Goal: Information Seeking & Learning: Get advice/opinions

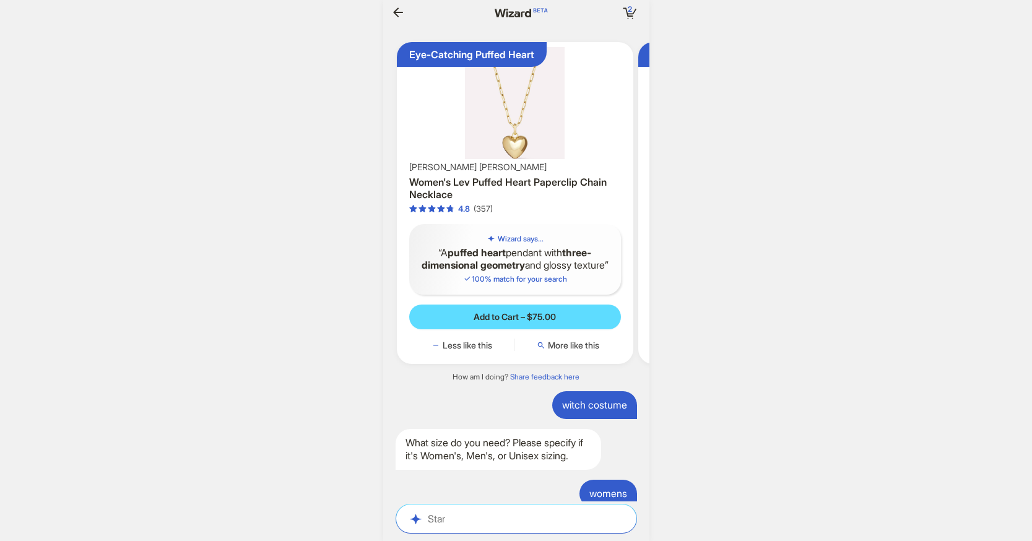
scroll to position [2804, 0]
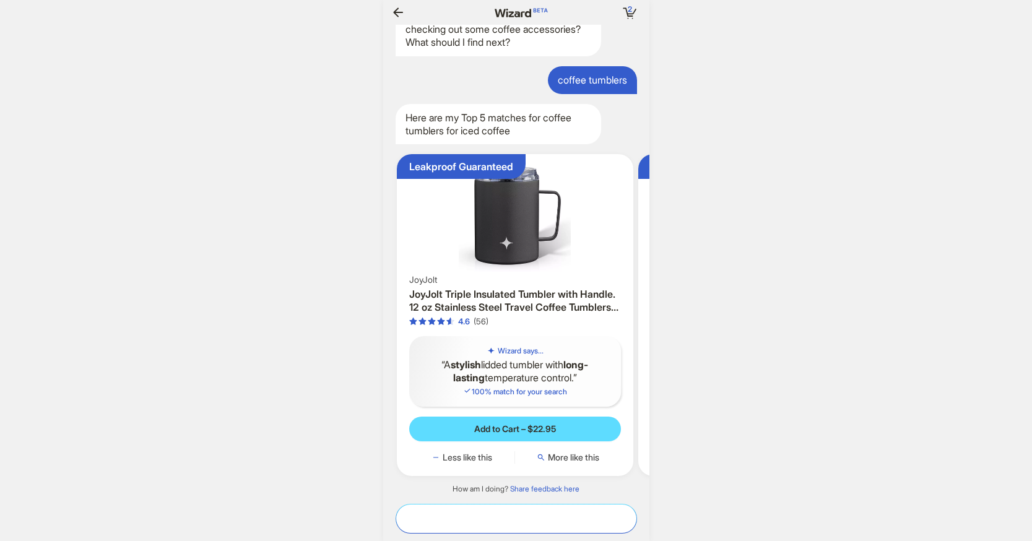
click at [497, 513] on textarea at bounding box center [516, 518] width 240 height 13
type textarea "**********"
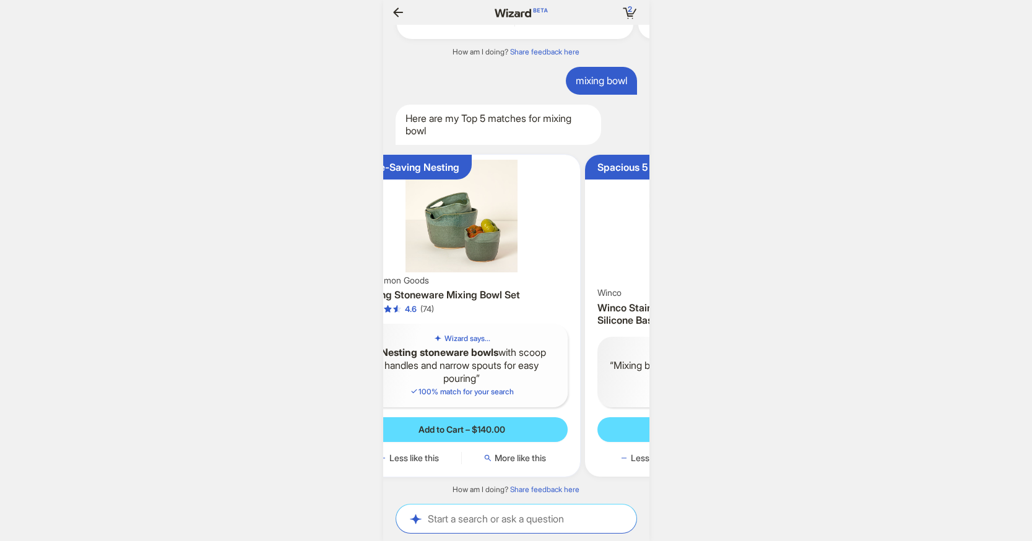
scroll to position [0, 120]
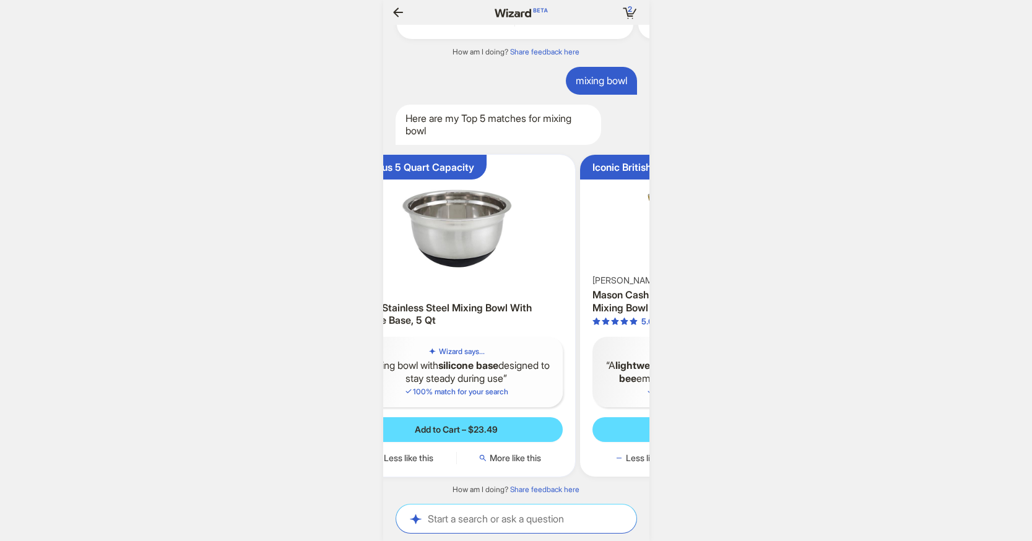
scroll to position [0, 375]
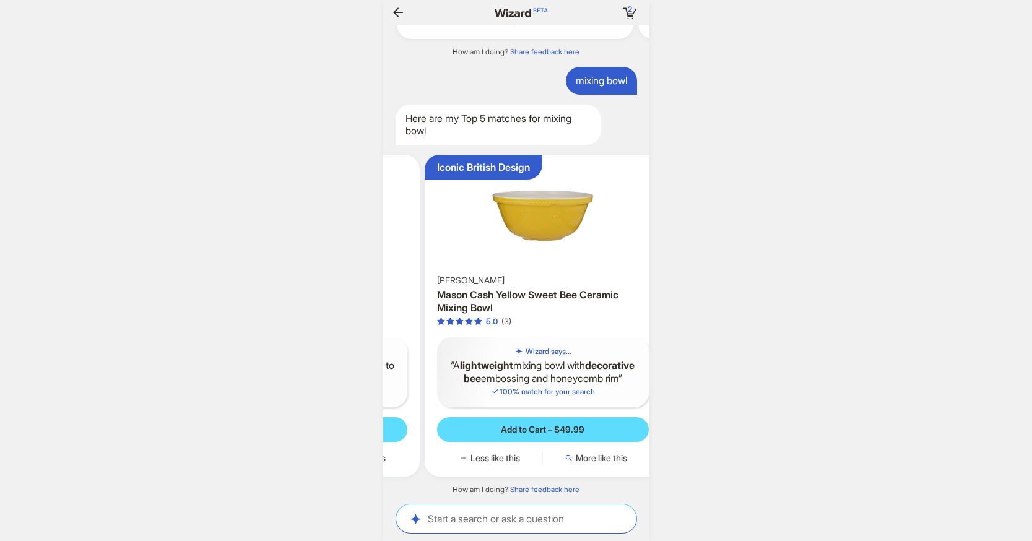
scroll to position [0, 473]
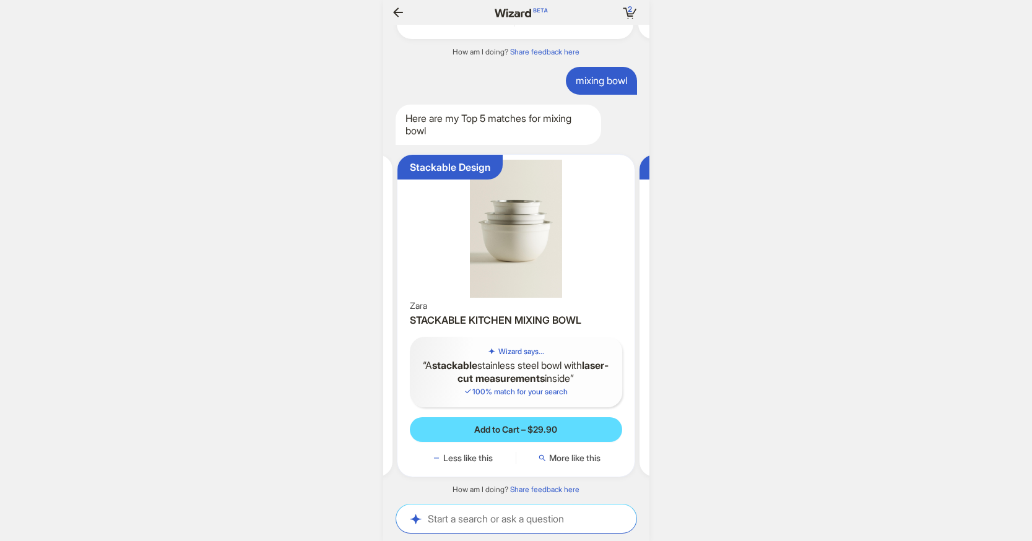
click at [512, 226] on img at bounding box center [515, 229] width 227 height 138
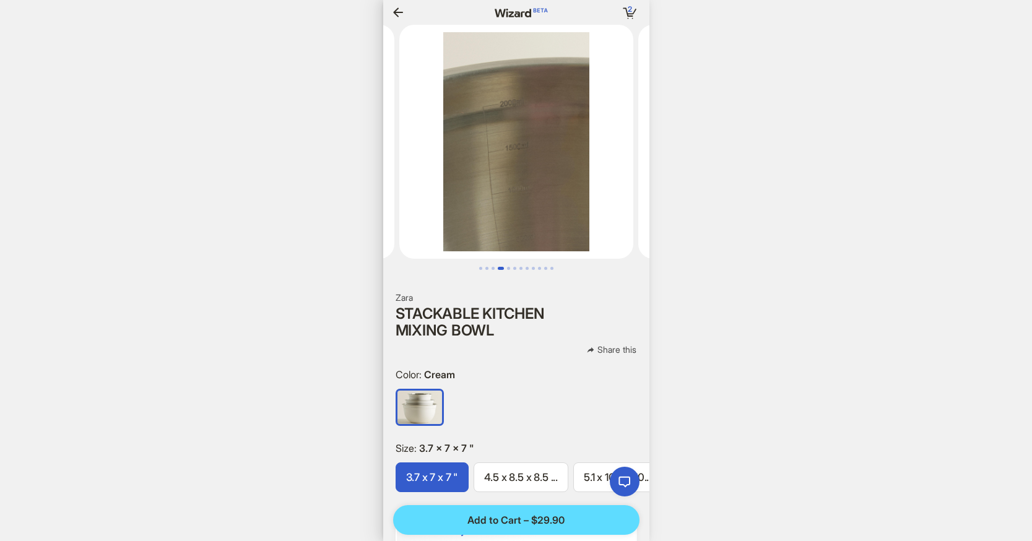
click at [398, 6] on icon "button" at bounding box center [398, 12] width 15 height 15
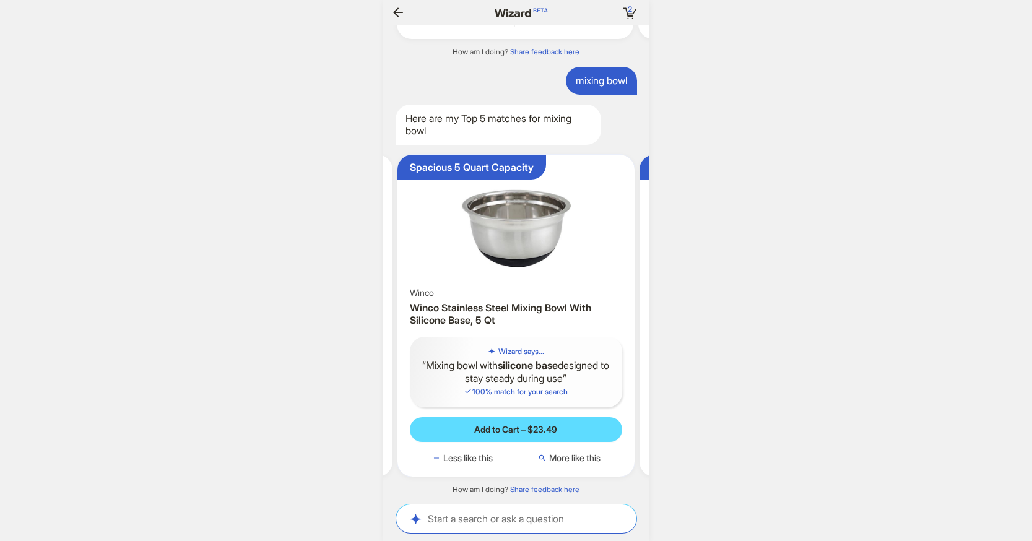
click at [521, 252] on img at bounding box center [515, 222] width 227 height 125
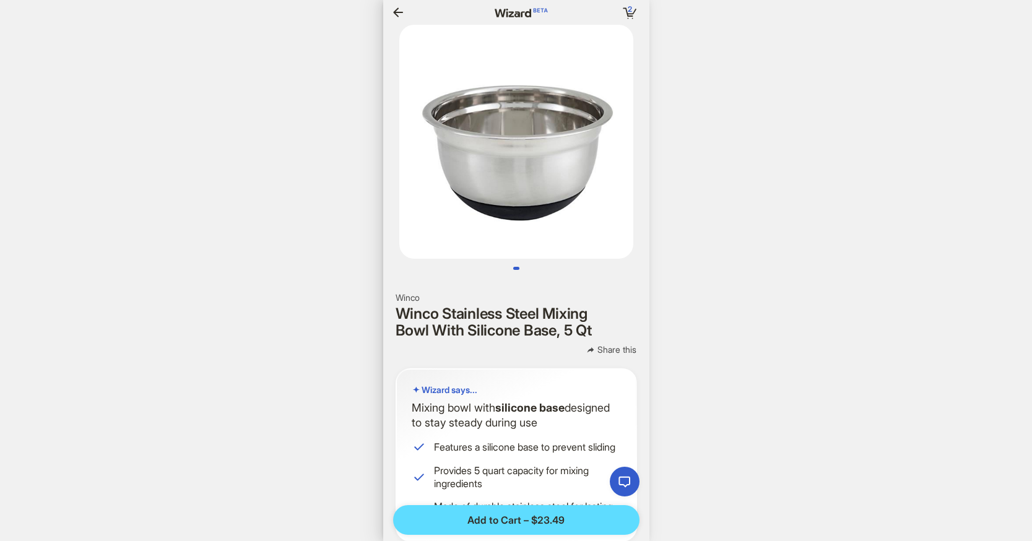
click at [394, 7] on icon "button" at bounding box center [398, 12] width 15 height 15
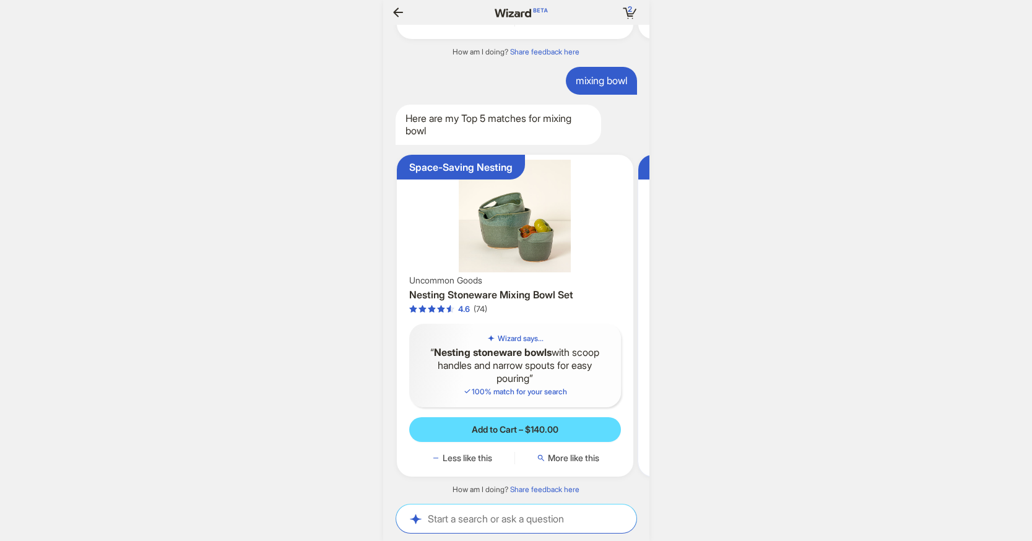
click at [502, 231] on img at bounding box center [515, 216] width 227 height 112
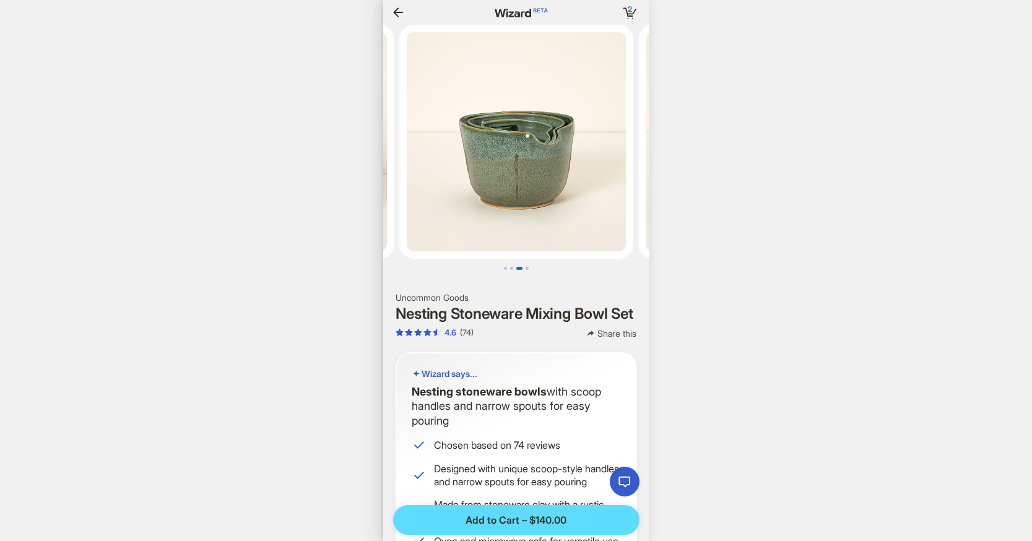
click at [400, 17] on icon "button" at bounding box center [398, 12] width 15 height 15
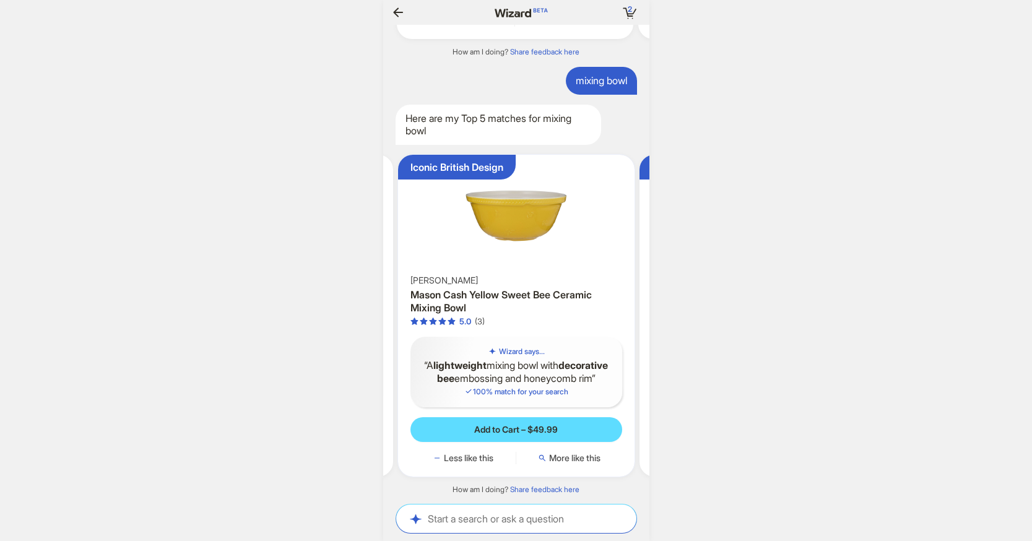
click at [499, 217] on img at bounding box center [516, 216] width 227 height 112
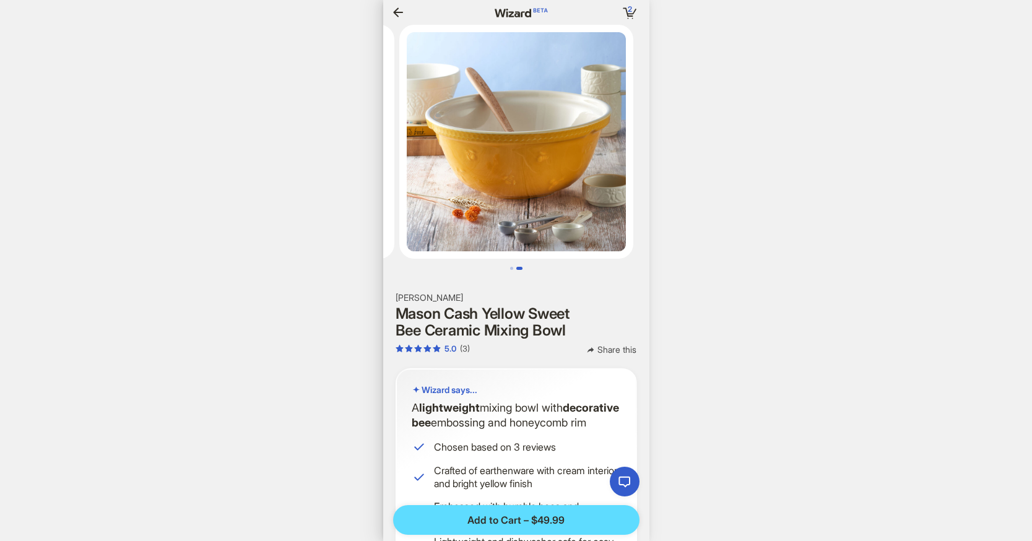
click at [400, 12] on icon "button" at bounding box center [398, 11] width 10 height 9
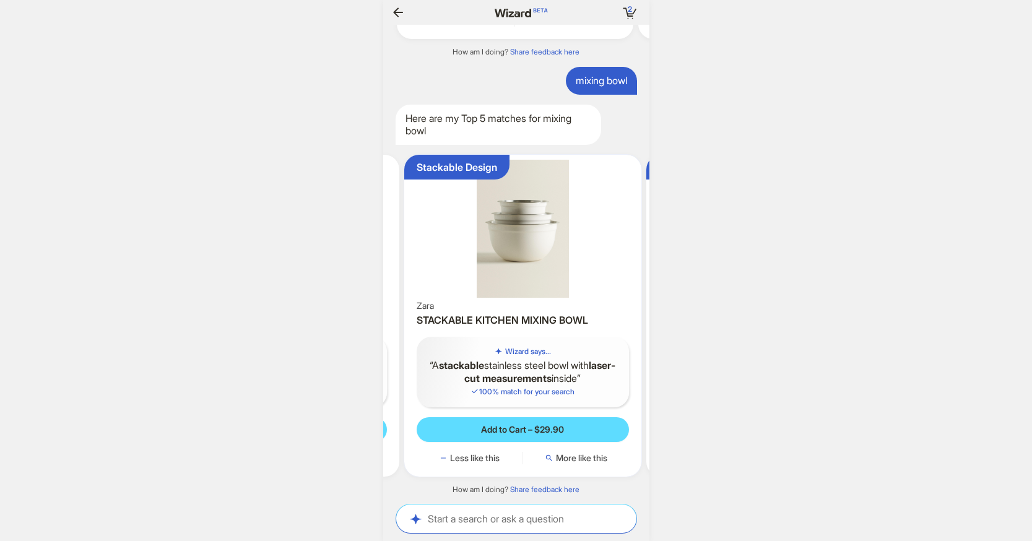
click at [549, 234] on img at bounding box center [522, 229] width 227 height 138
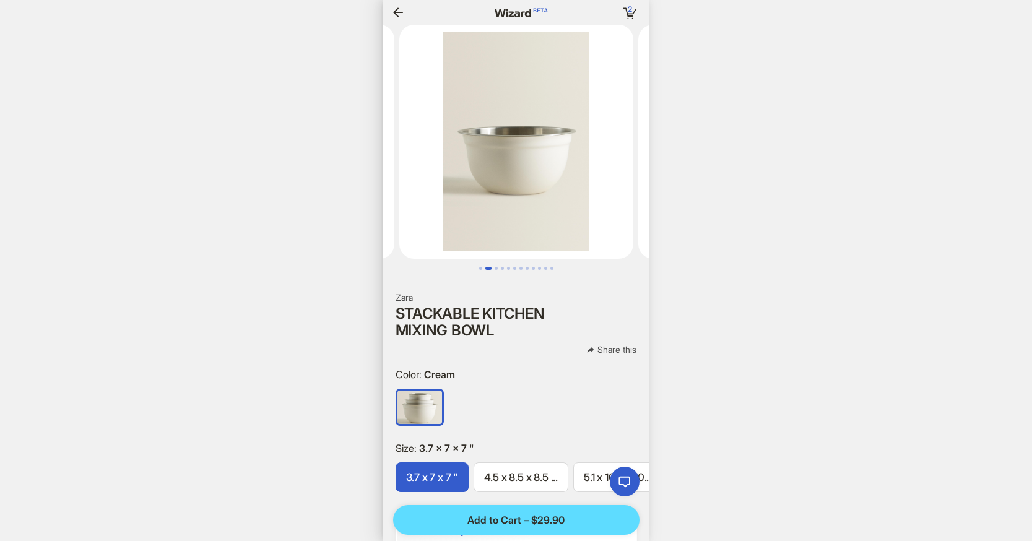
click at [537, 193] on img at bounding box center [516, 142] width 234 height 234
click at [398, 9] on icon "button" at bounding box center [398, 12] width 15 height 15
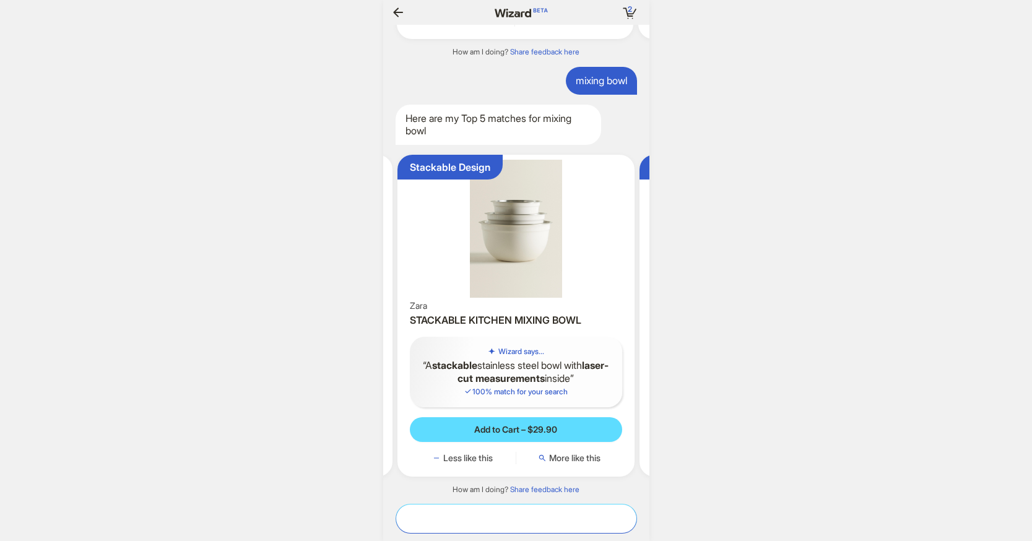
click at [477, 521] on textarea at bounding box center [516, 518] width 240 height 13
type textarea "**********"
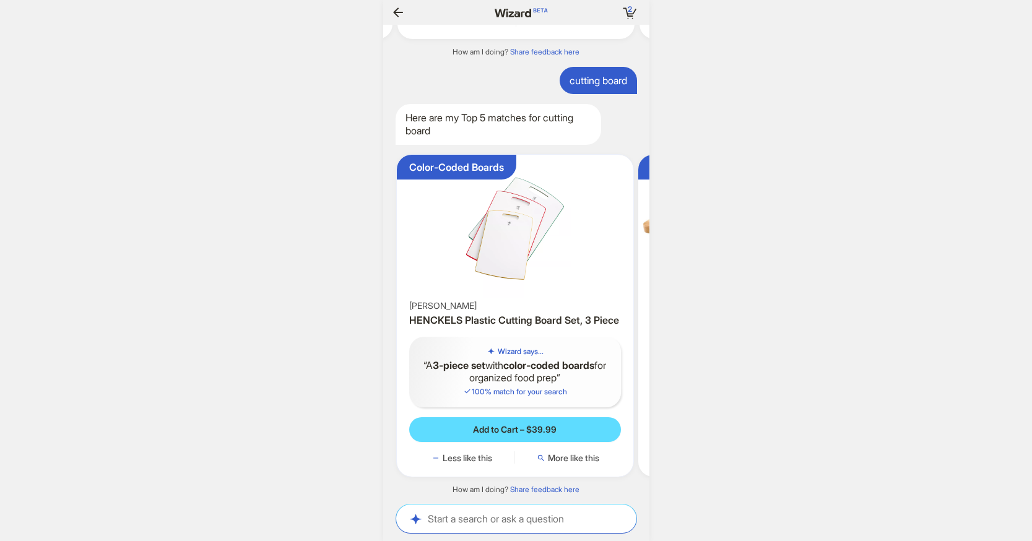
scroll to position [0, 112]
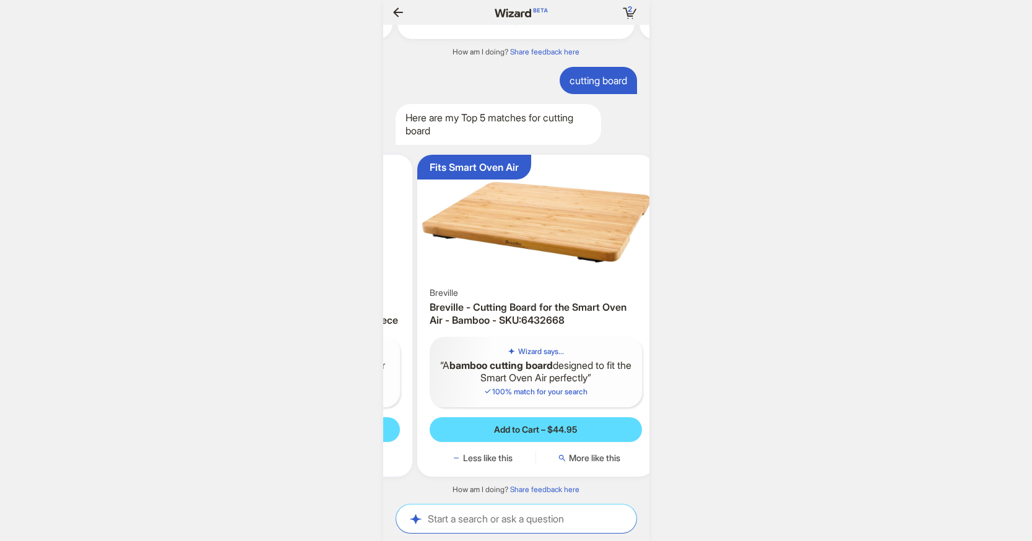
scroll to position [0, 234]
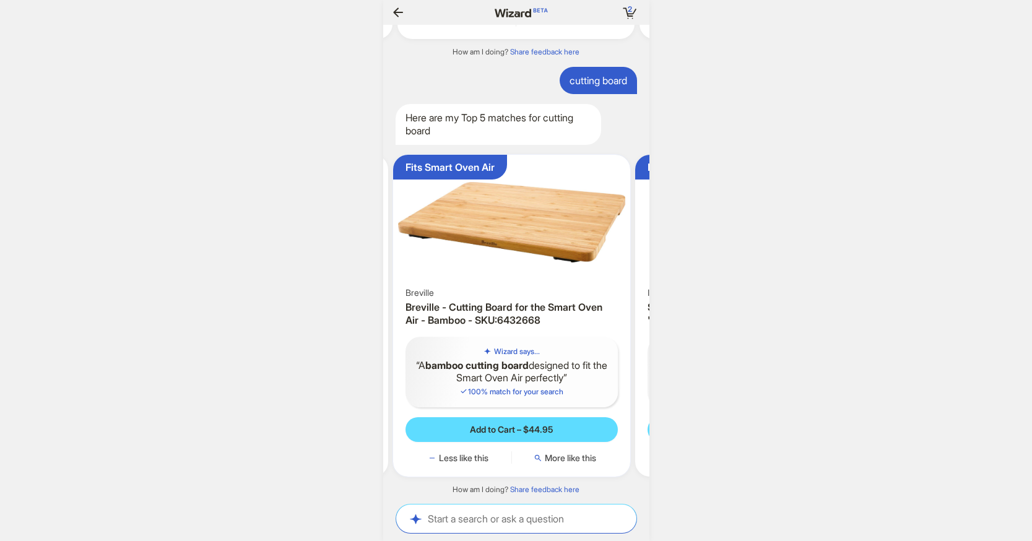
click at [489, 228] on img at bounding box center [511, 222] width 227 height 125
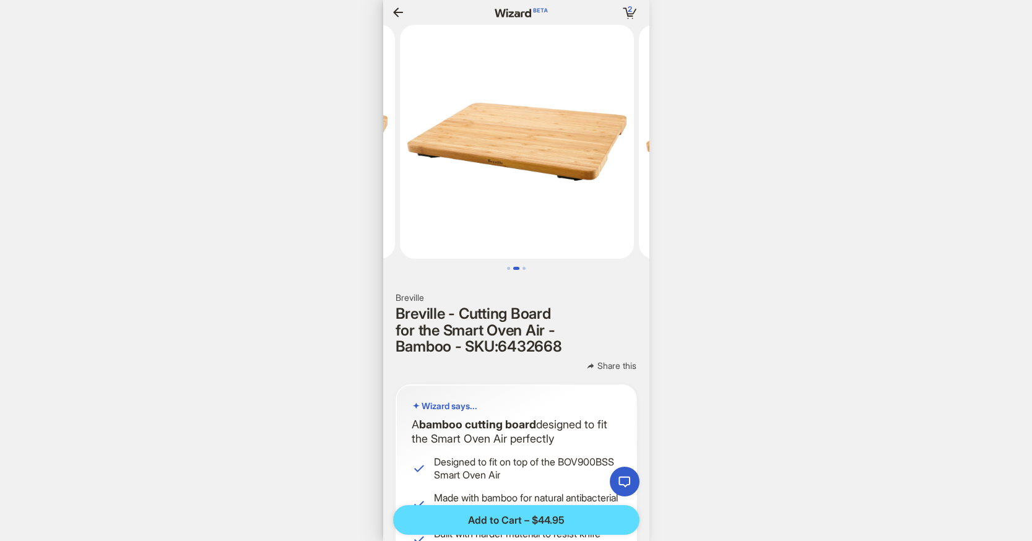
click at [392, 14] on icon "button" at bounding box center [398, 12] width 15 height 15
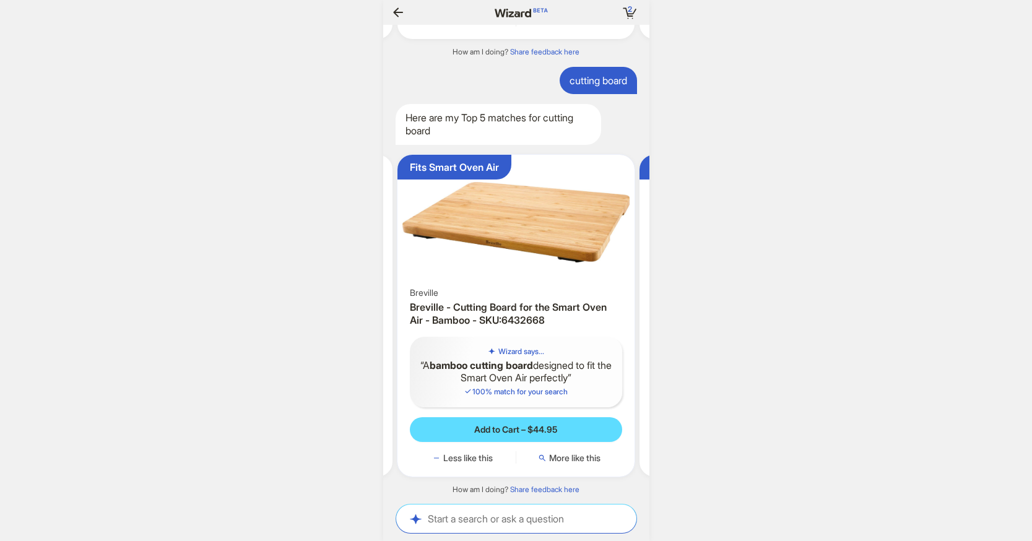
scroll to position [0, 136]
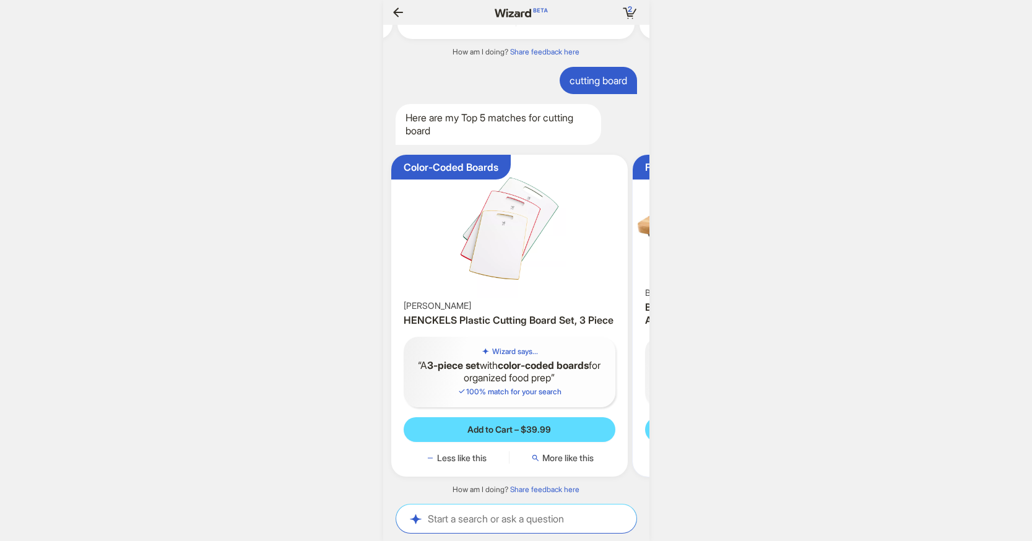
scroll to position [0, 2]
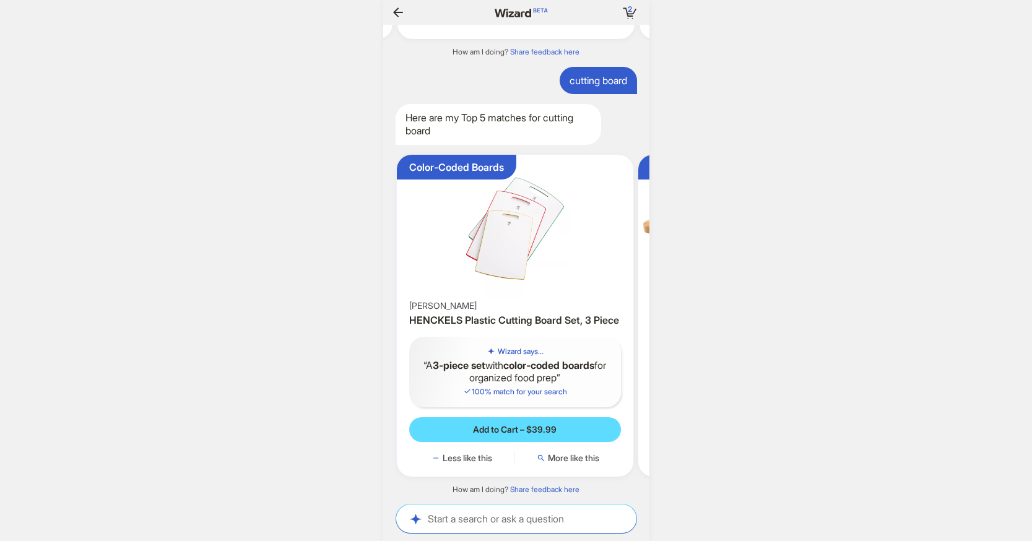
click at [526, 217] on img at bounding box center [515, 229] width 227 height 138
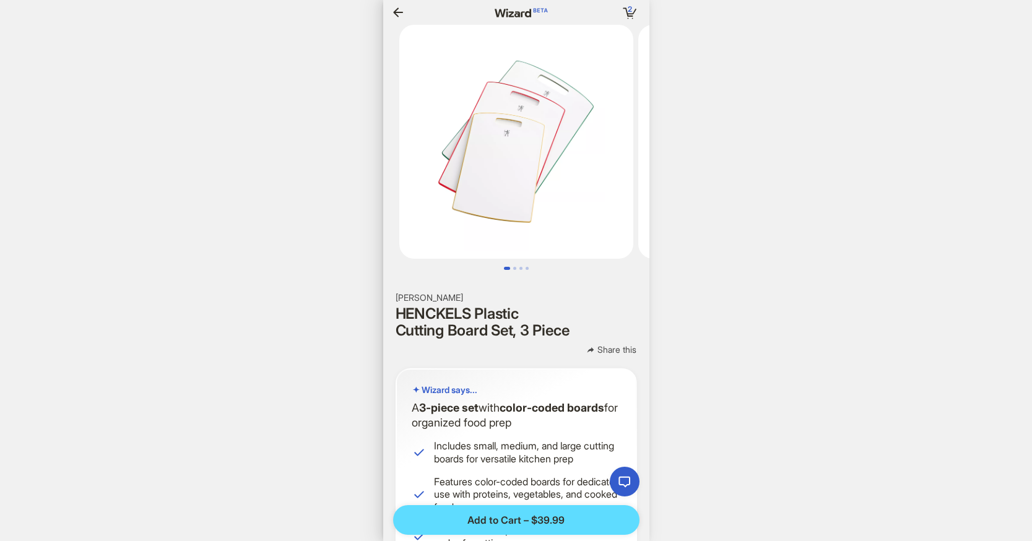
scroll to position [0, 123]
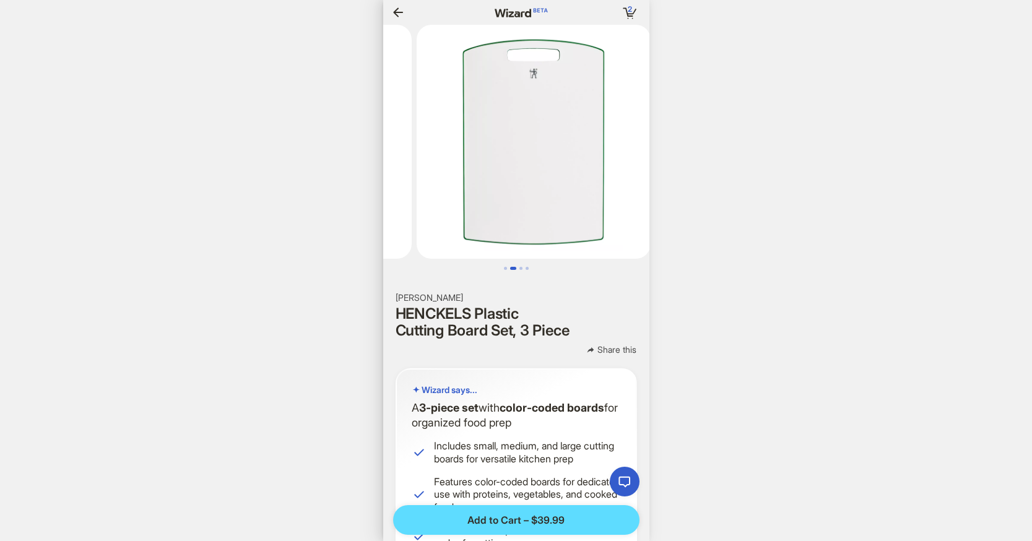
scroll to position [0, 233]
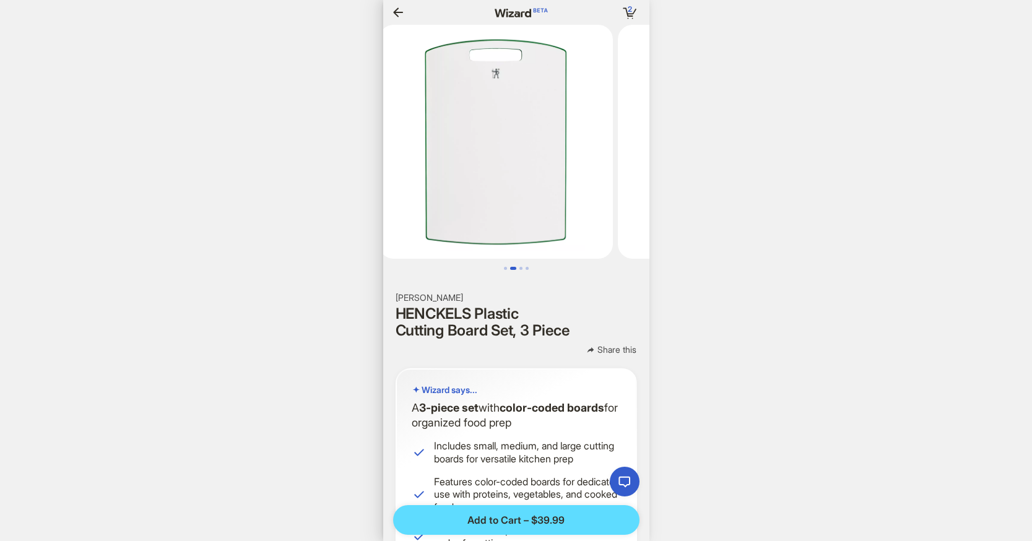
scroll to position [0, 1251]
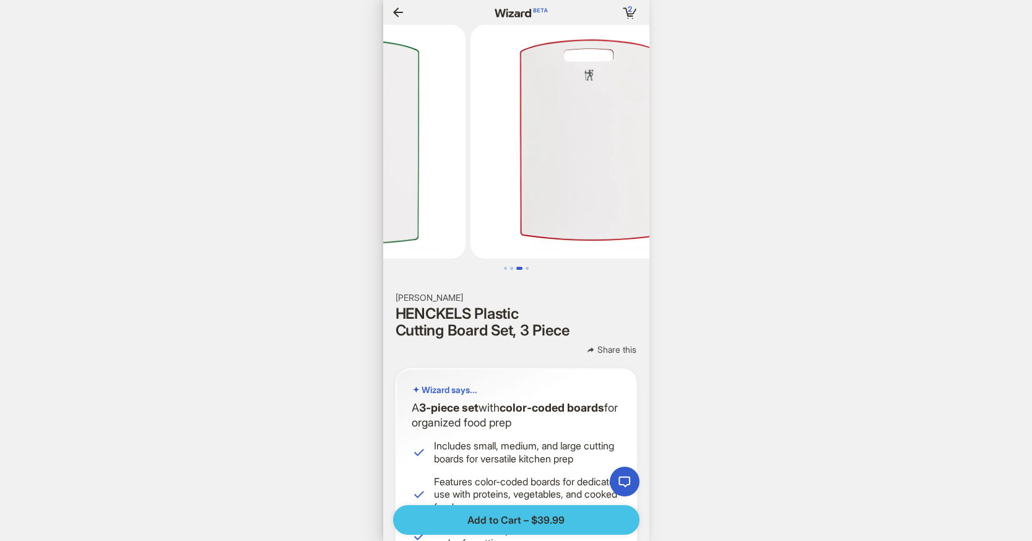
scroll to position [0, 1253]
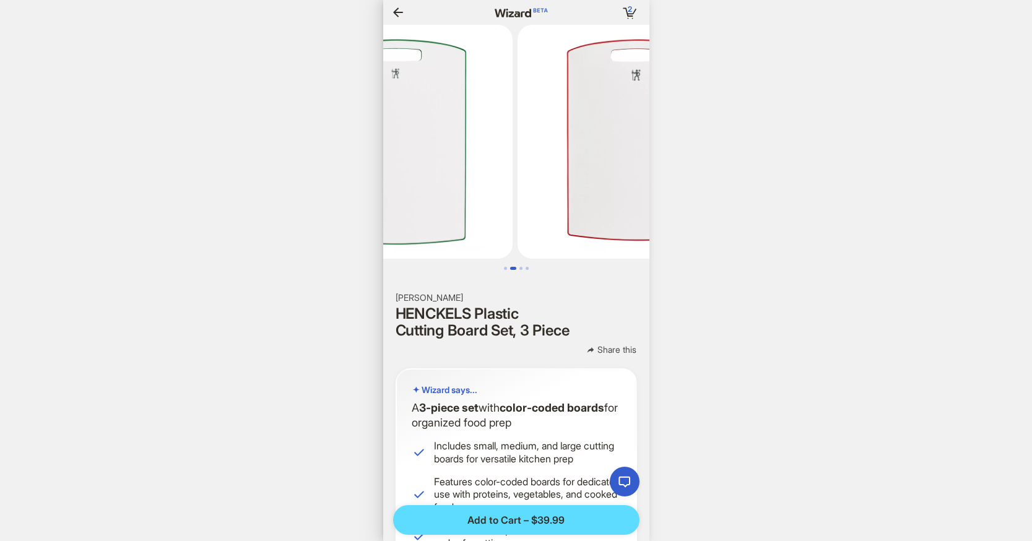
scroll to position [0, 246]
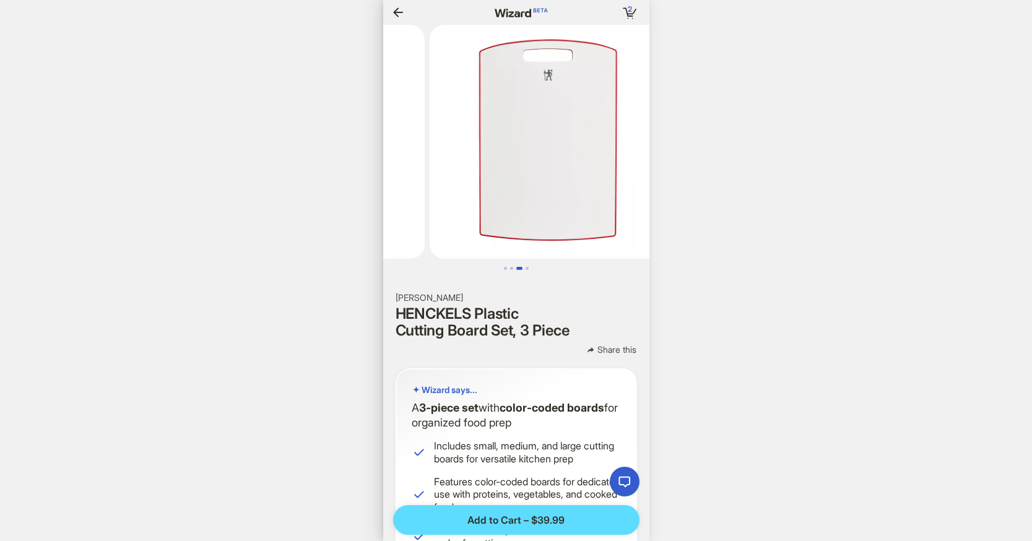
click at [404, 9] on icon "button" at bounding box center [398, 12] width 15 height 15
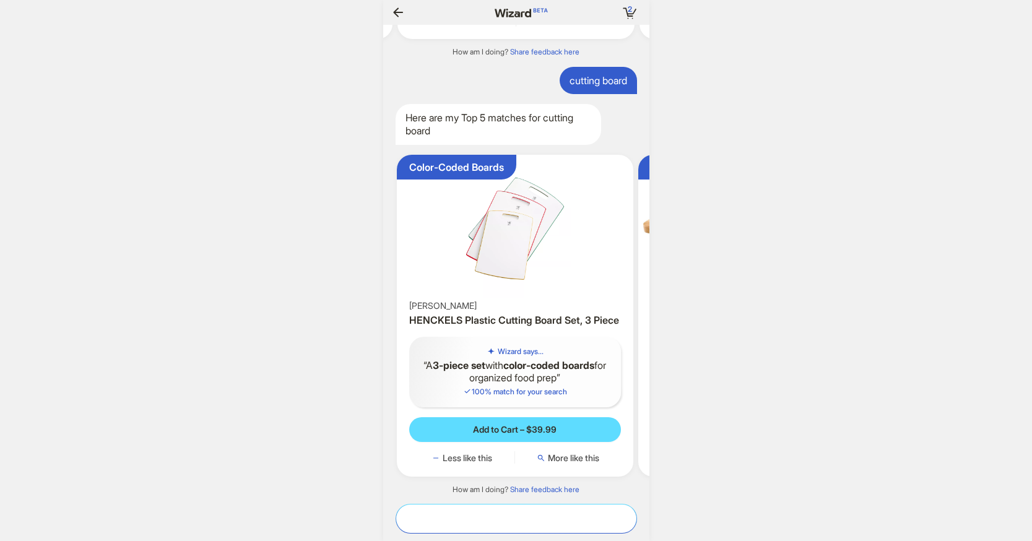
click at [476, 512] on textarea at bounding box center [516, 518] width 240 height 13
type textarea "********"
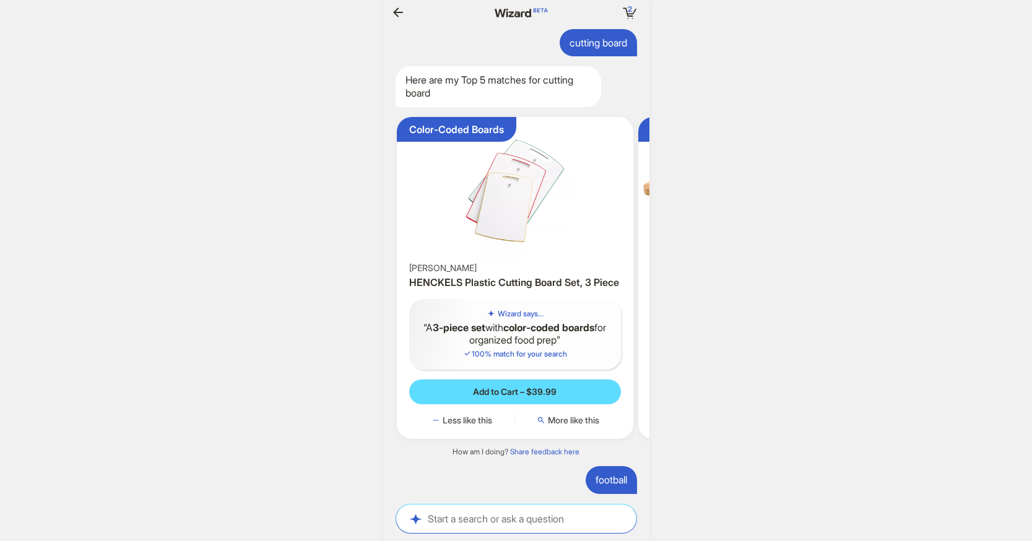
scroll to position [3717, 0]
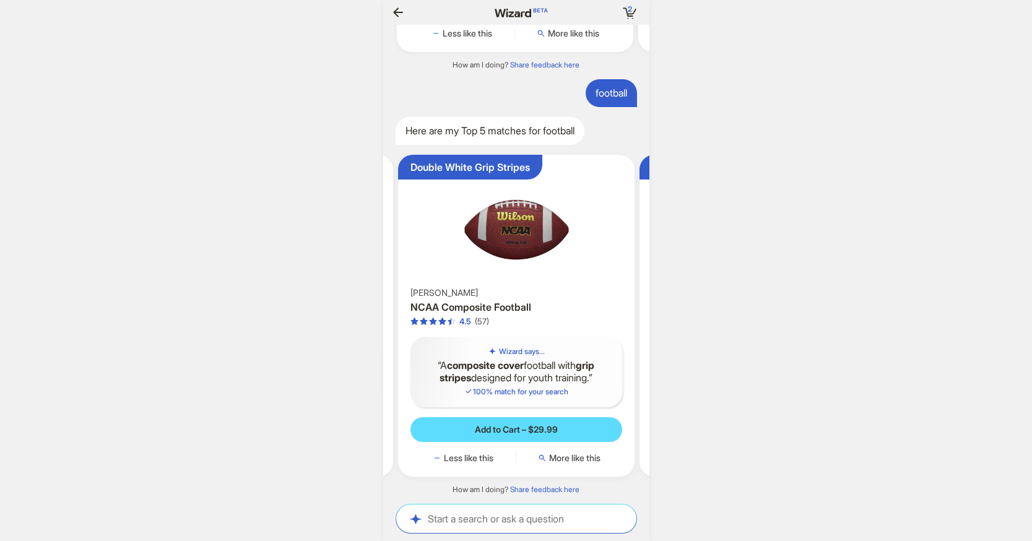
click at [511, 232] on img at bounding box center [516, 222] width 227 height 125
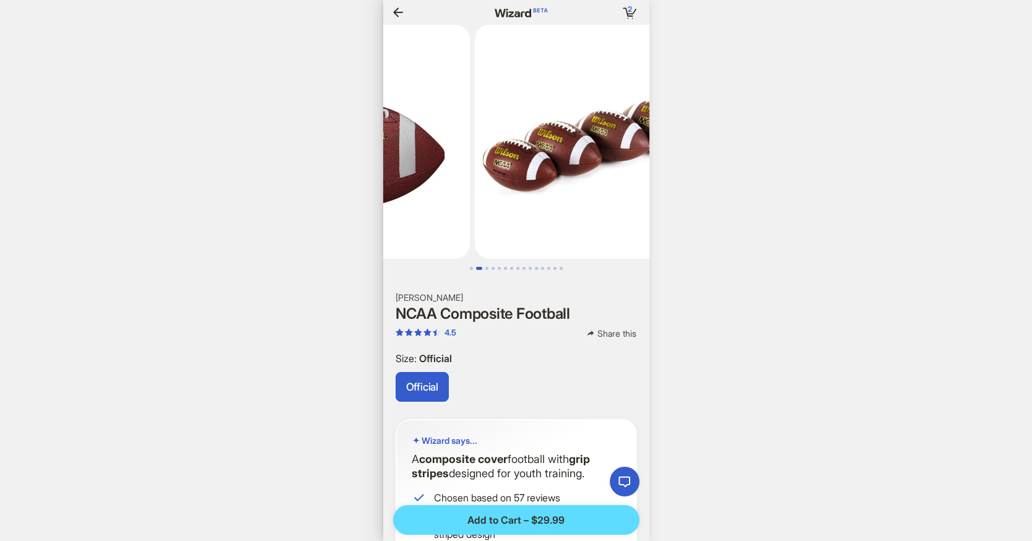
click at [398, 7] on icon "button" at bounding box center [398, 12] width 15 height 15
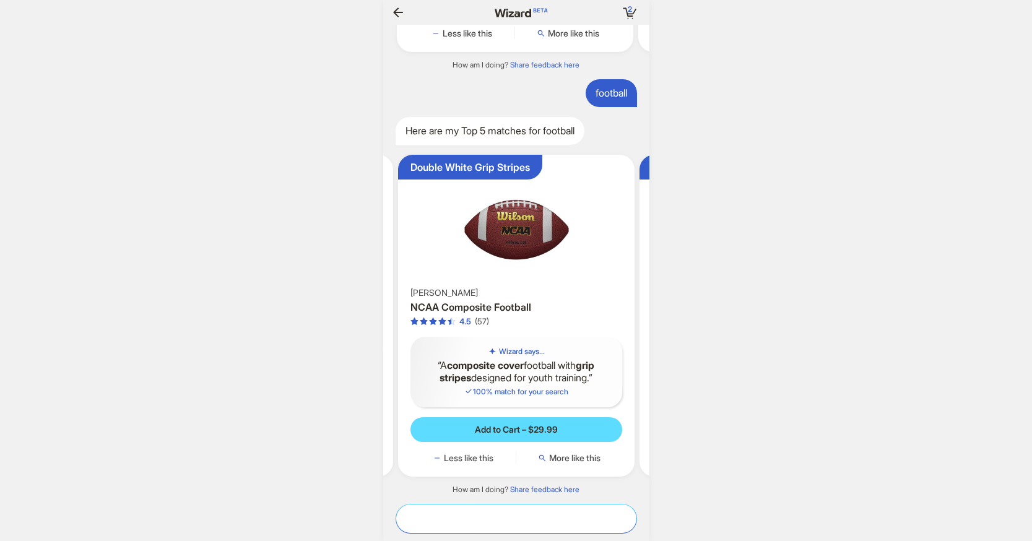
click at [481, 520] on textarea at bounding box center [516, 518] width 240 height 13
type textarea "**********"
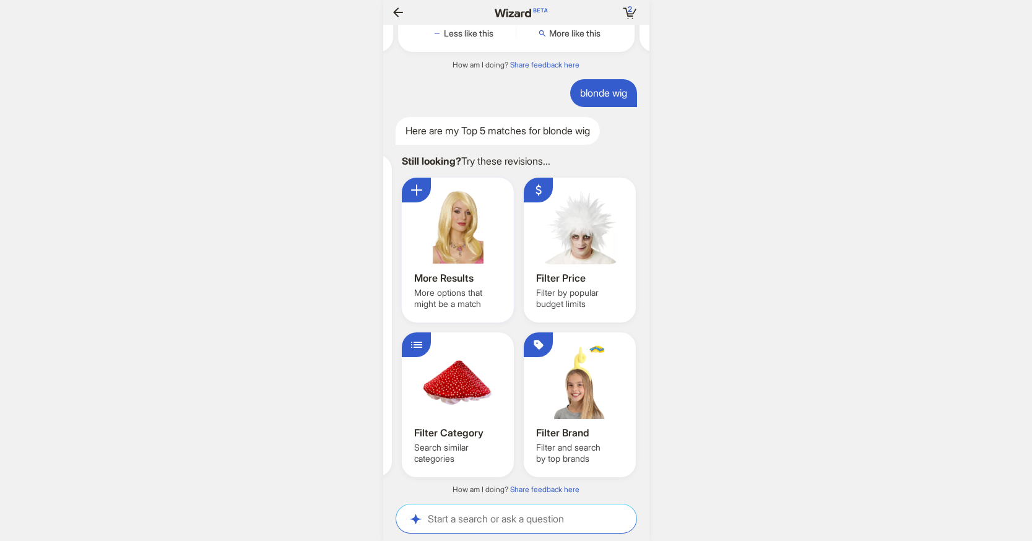
click at [427, 245] on div at bounding box center [457, 227] width 87 height 74
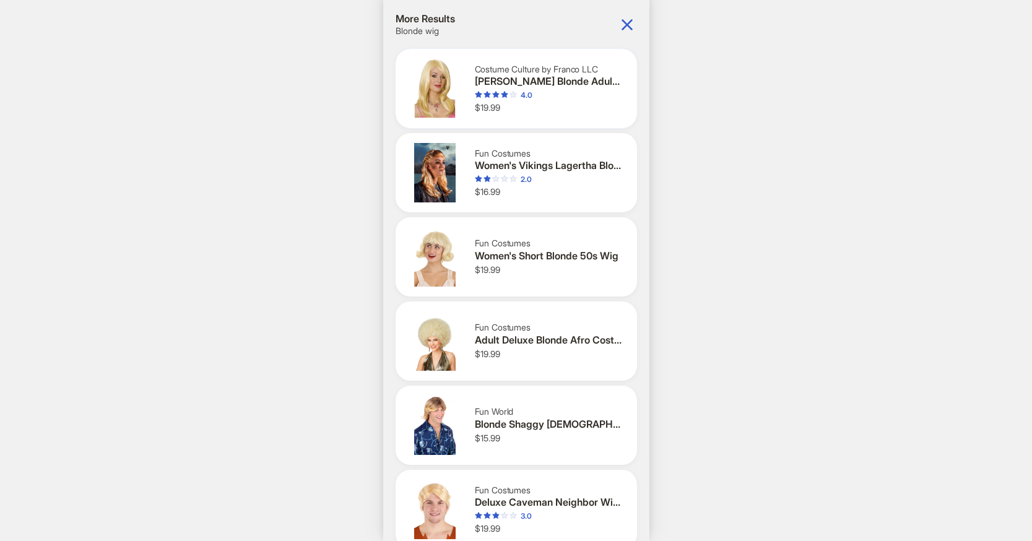
click at [422, 85] on img at bounding box center [435, 88] width 59 height 59
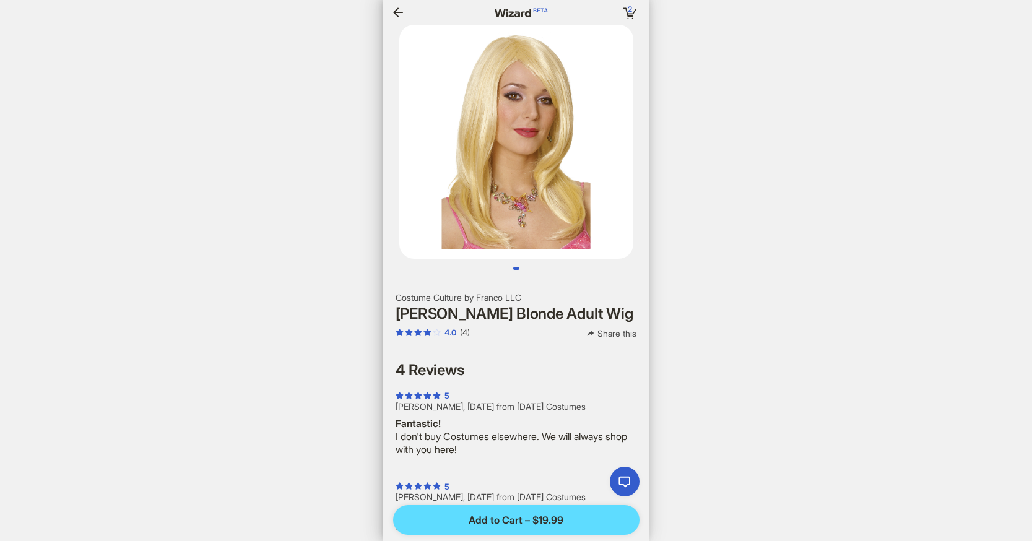
click at [393, 11] on icon "button" at bounding box center [398, 12] width 15 height 15
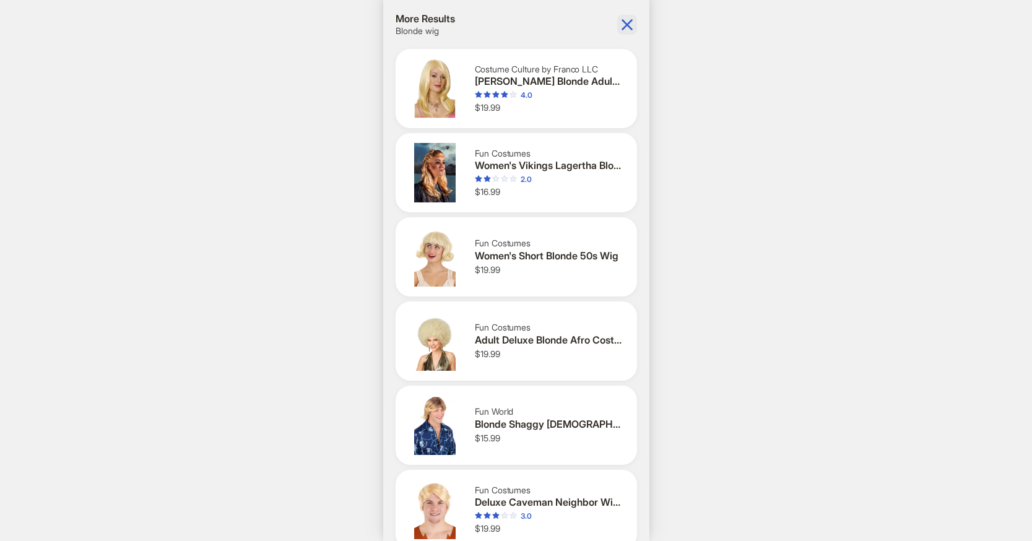
click at [629, 19] on icon "button" at bounding box center [627, 25] width 20 height 20
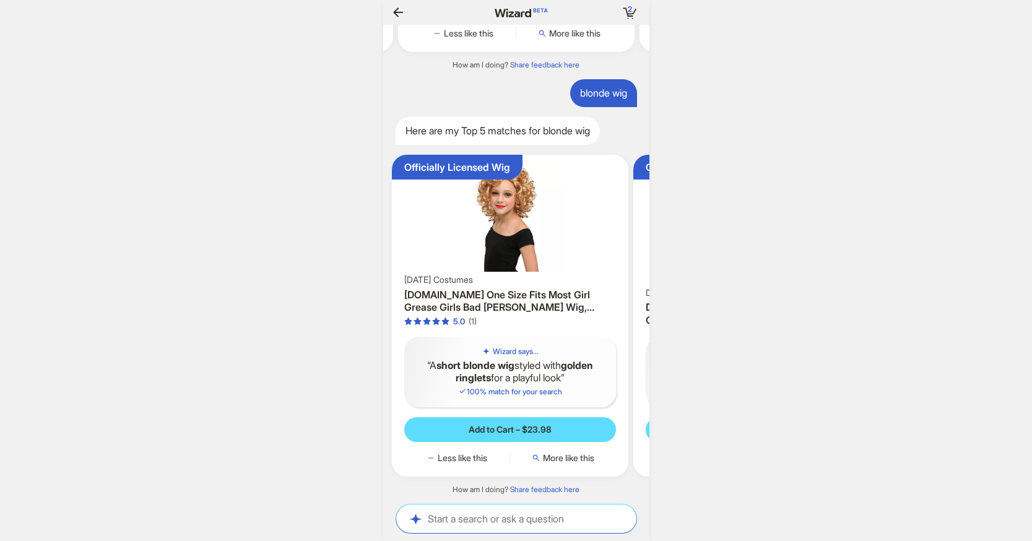
click at [471, 230] on img at bounding box center [510, 216] width 227 height 112
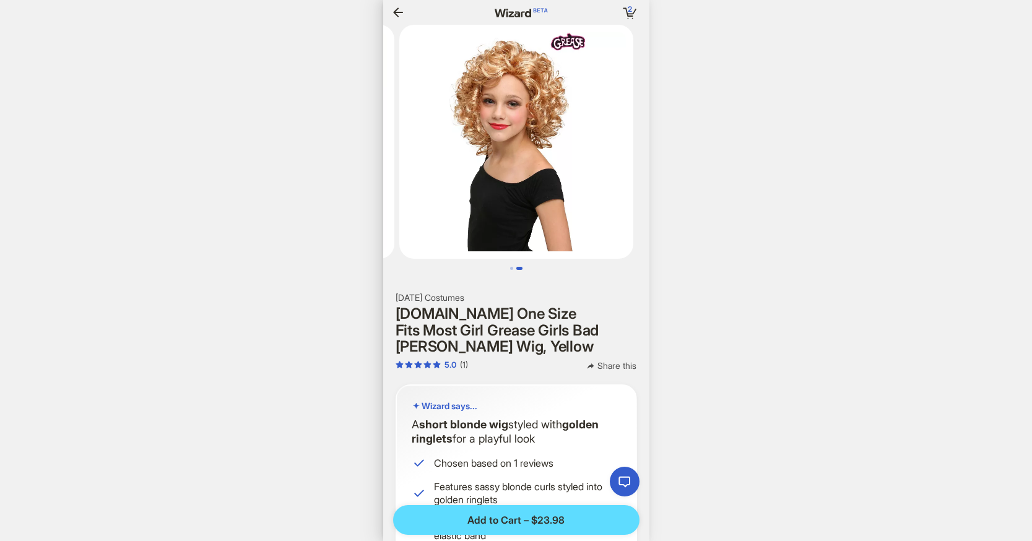
click at [396, 15] on icon "button" at bounding box center [398, 11] width 10 height 9
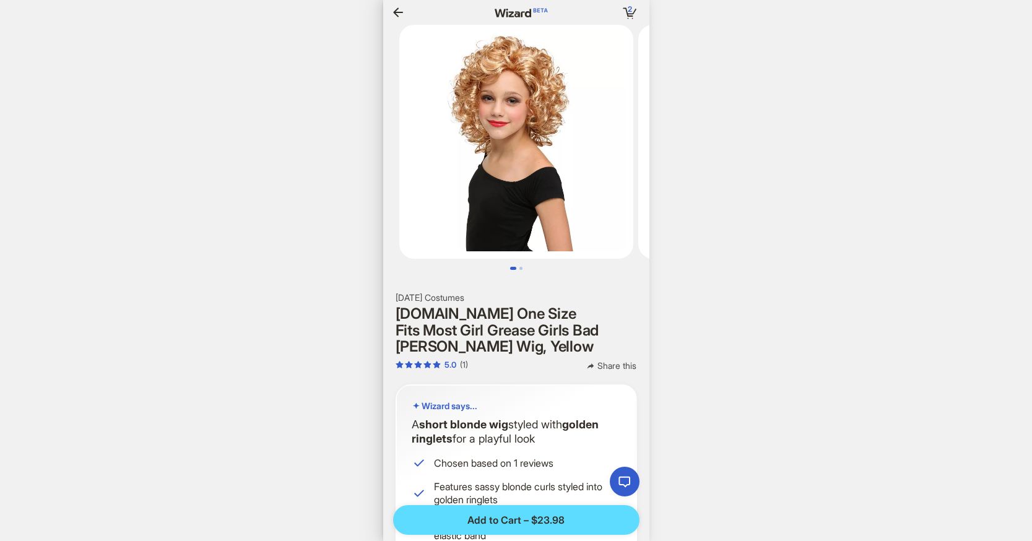
click at [393, 11] on icon "button" at bounding box center [398, 12] width 15 height 15
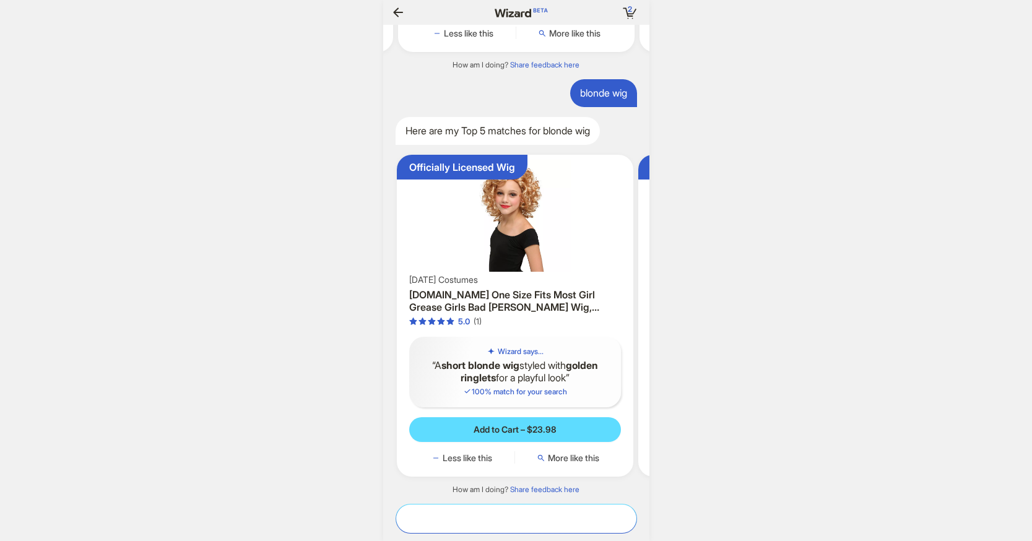
click at [455, 521] on textarea at bounding box center [516, 518] width 240 height 13
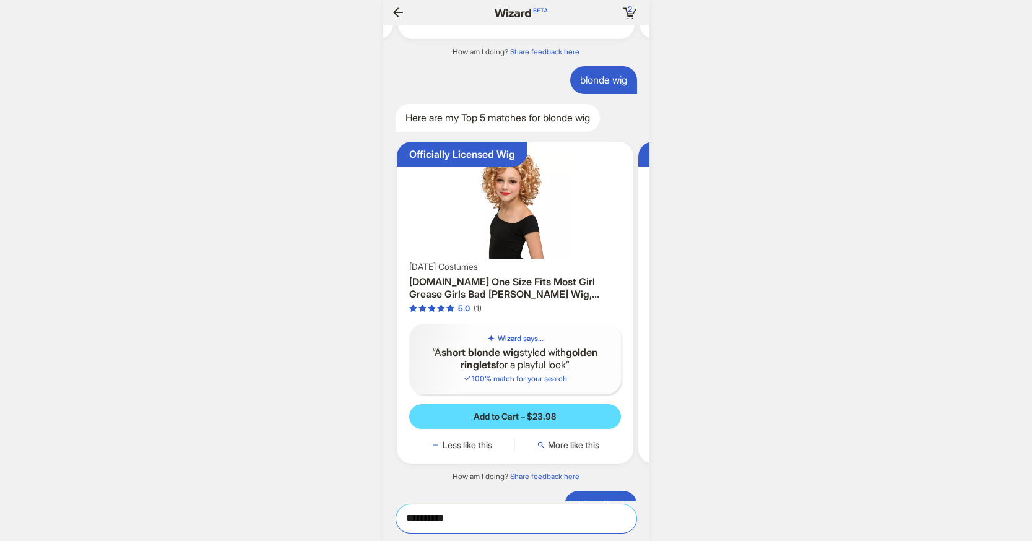
scroll to position [0, 1295]
type textarea "**********"
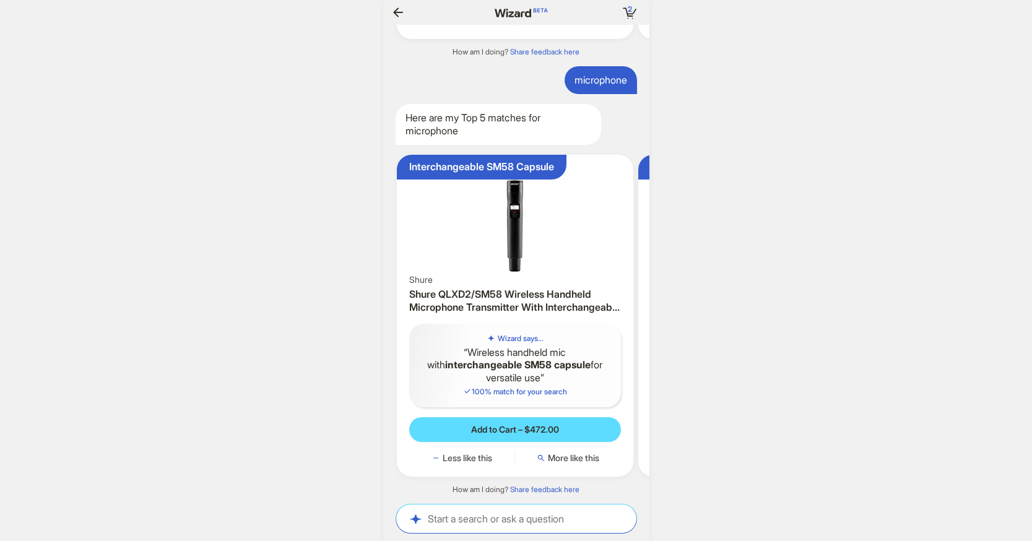
scroll to position [0, 112]
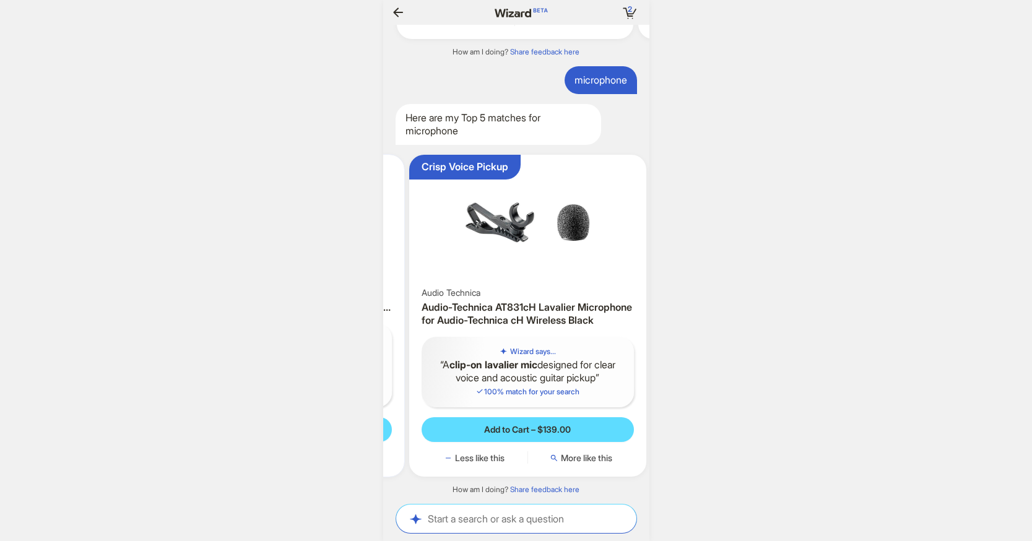
scroll to position [0, 234]
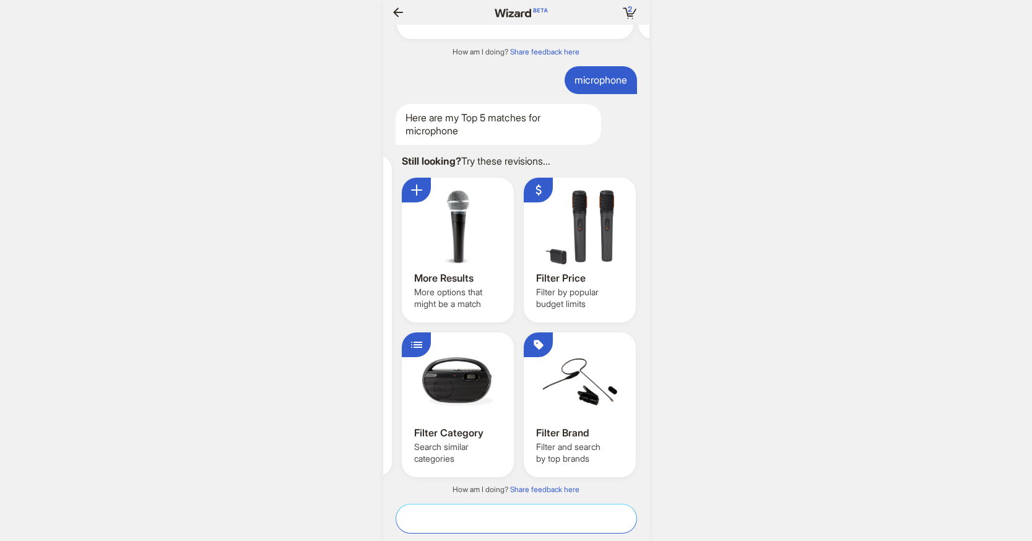
click at [463, 520] on textarea at bounding box center [516, 518] width 240 height 13
type textarea "**********"
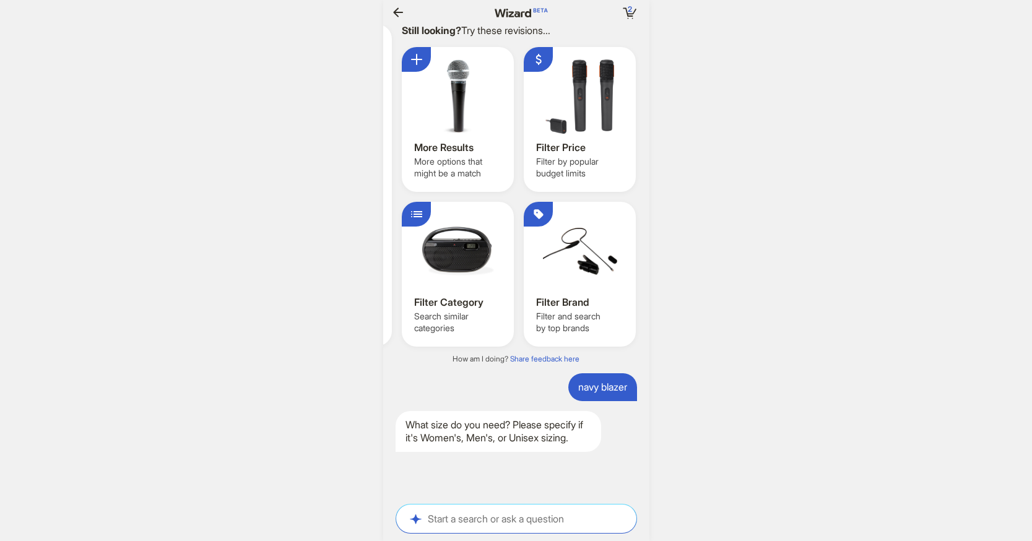
scroll to position [5127, 0]
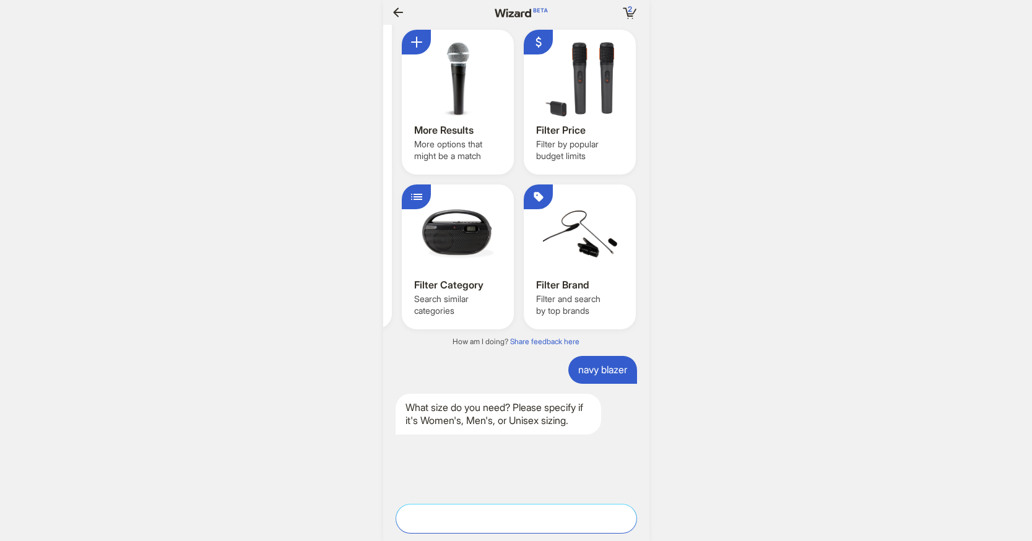
click at [472, 515] on textarea at bounding box center [516, 518] width 240 height 13
type textarea "******"
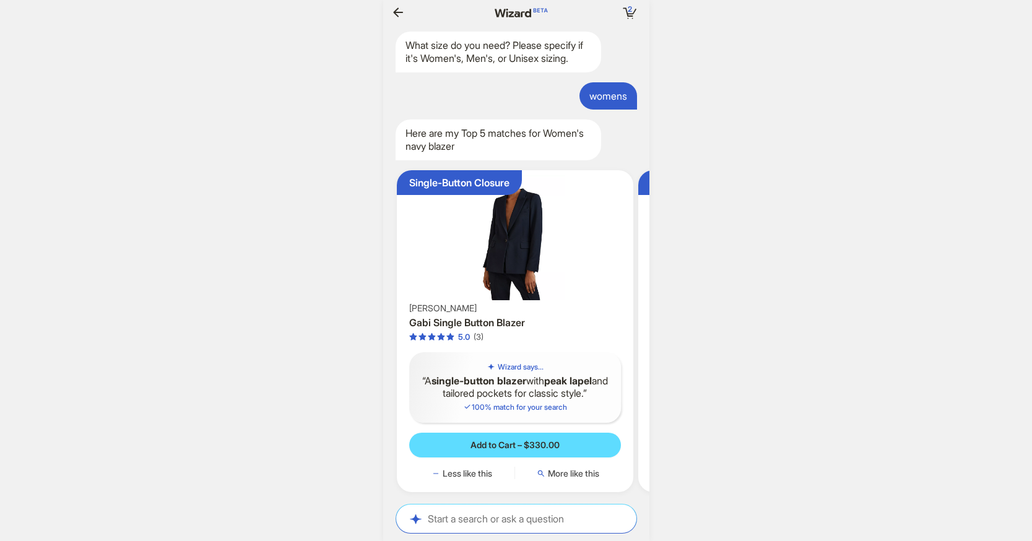
scroll to position [5505, 0]
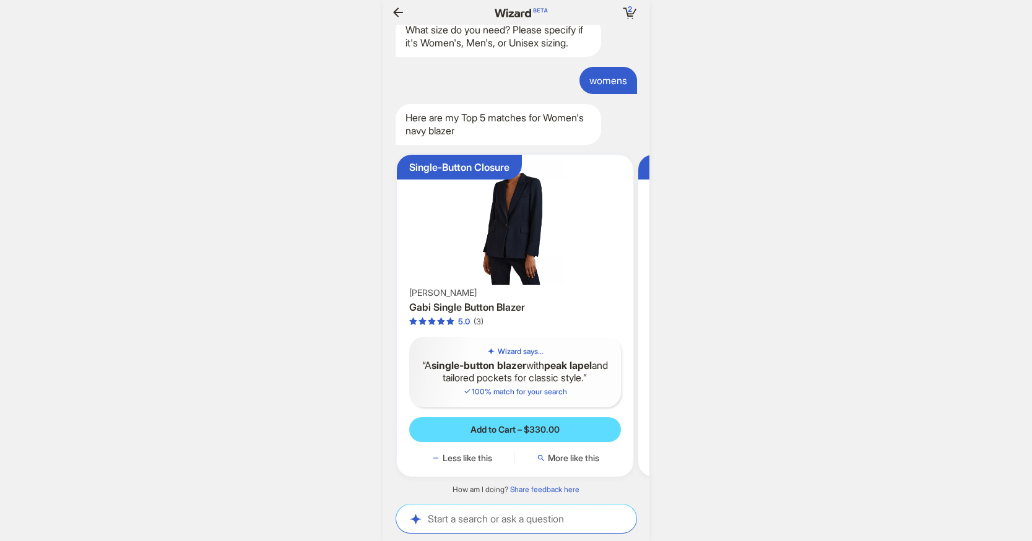
click at [527, 232] on img at bounding box center [515, 222] width 227 height 125
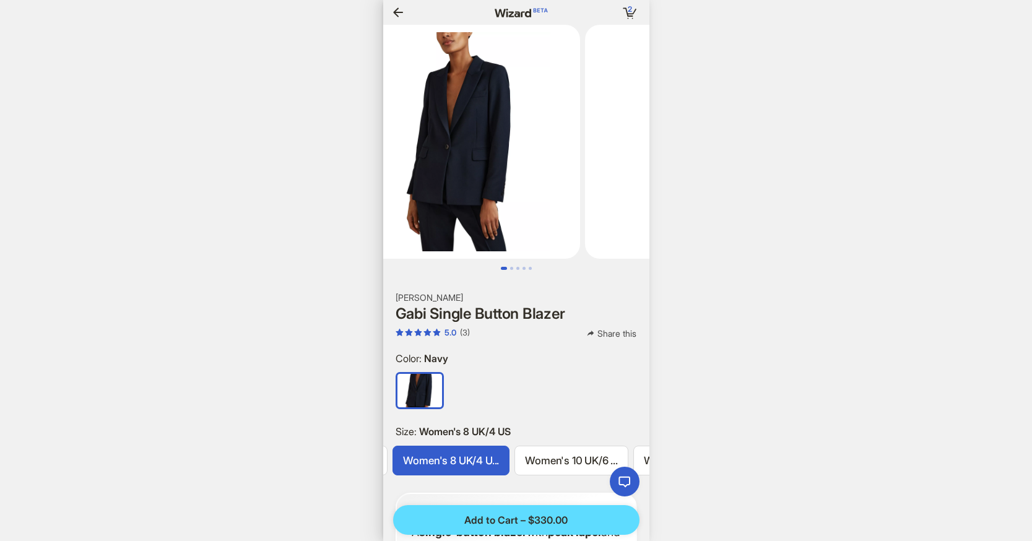
scroll to position [0, 123]
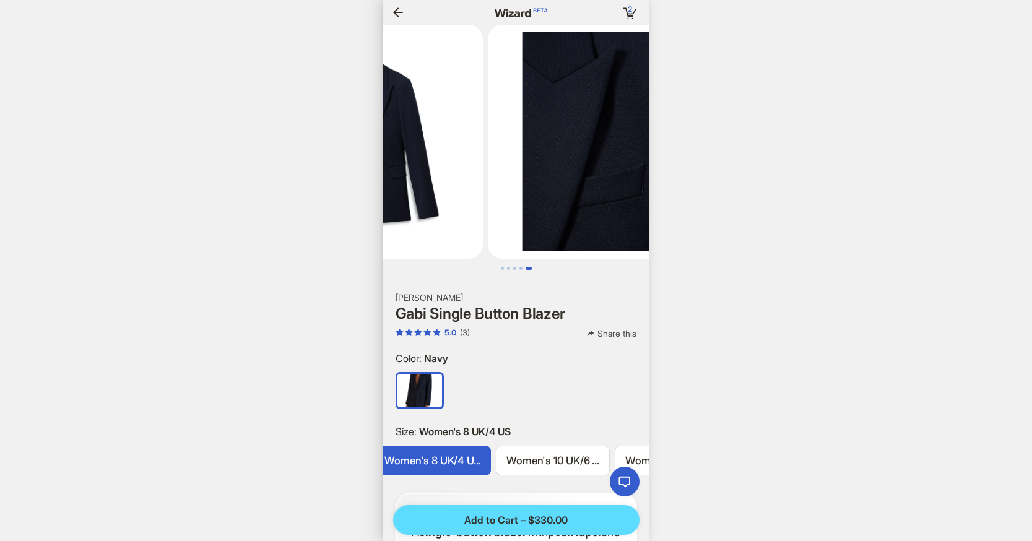
click at [398, 10] on icon "button" at bounding box center [398, 12] width 15 height 15
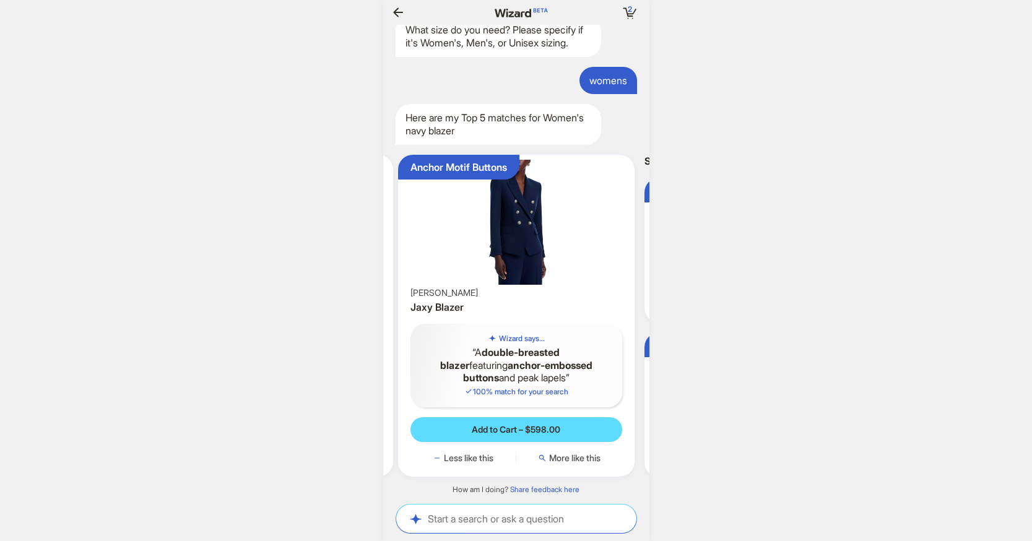
click at [527, 222] on img at bounding box center [516, 222] width 227 height 125
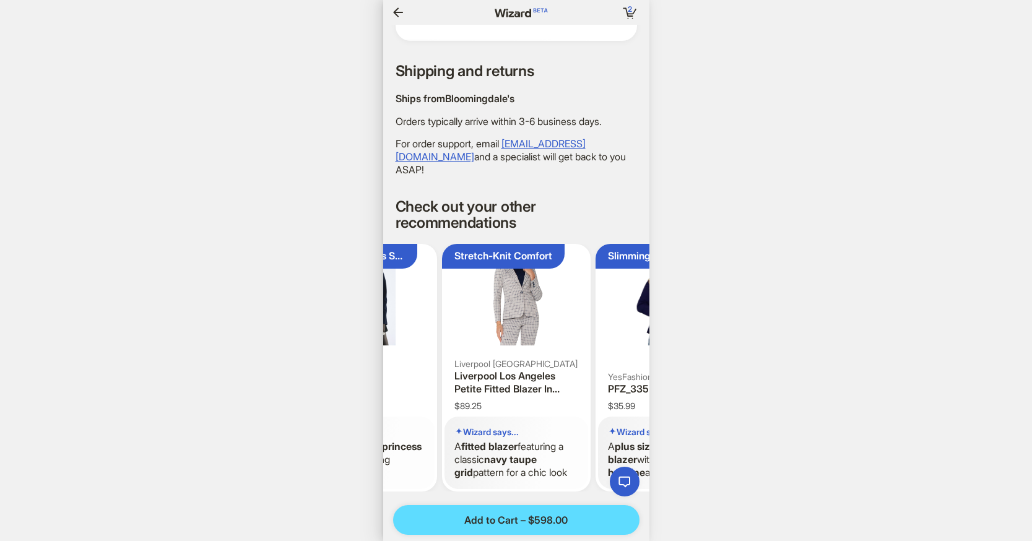
click at [395, 12] on icon "button" at bounding box center [398, 11] width 10 height 9
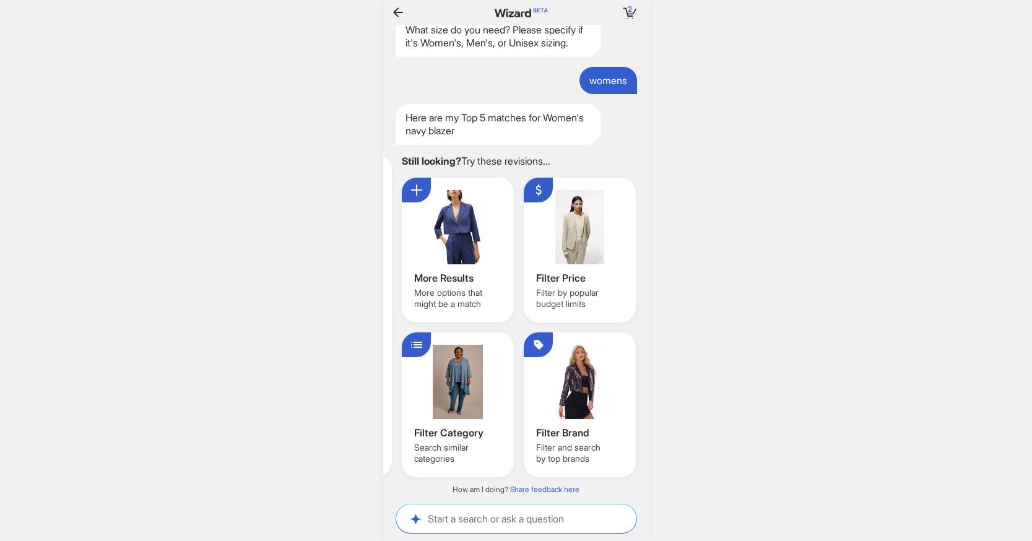
click at [580, 255] on div at bounding box center [579, 227] width 87 height 74
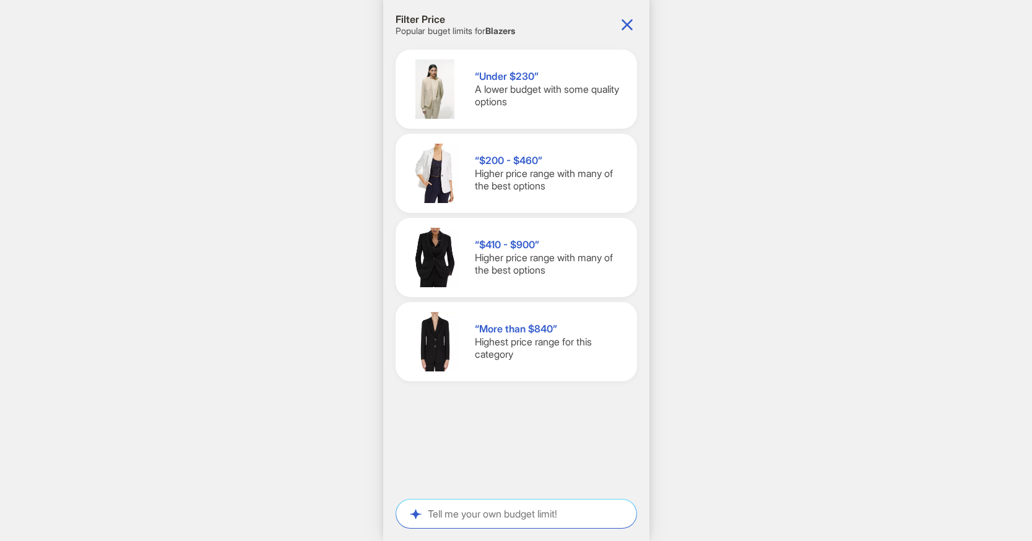
click at [573, 106] on div "“Under $230” A lower budget with some quality options" at bounding box center [551, 89] width 152 height 38
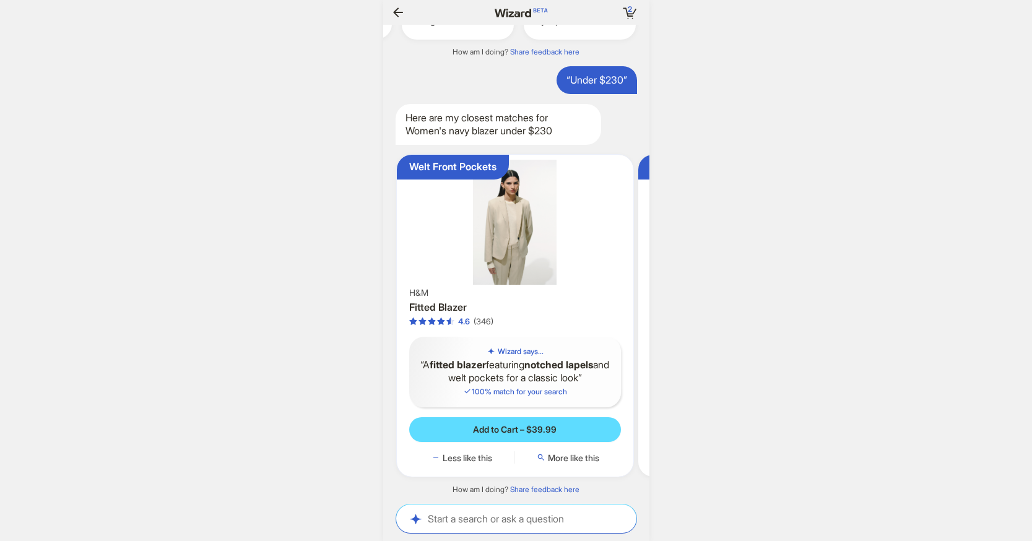
click at [529, 276] on img at bounding box center [515, 222] width 227 height 125
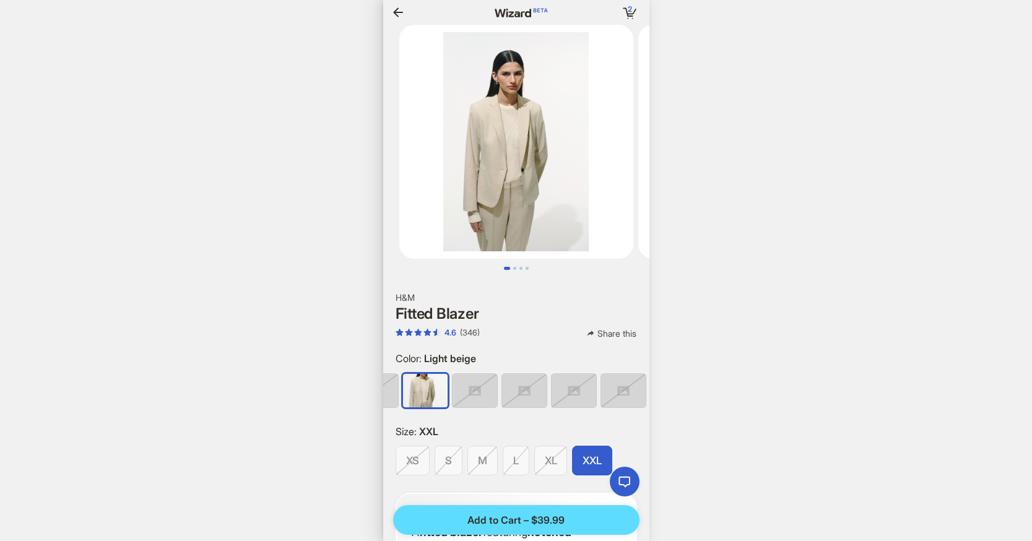
click at [516, 388] on img at bounding box center [524, 390] width 45 height 33
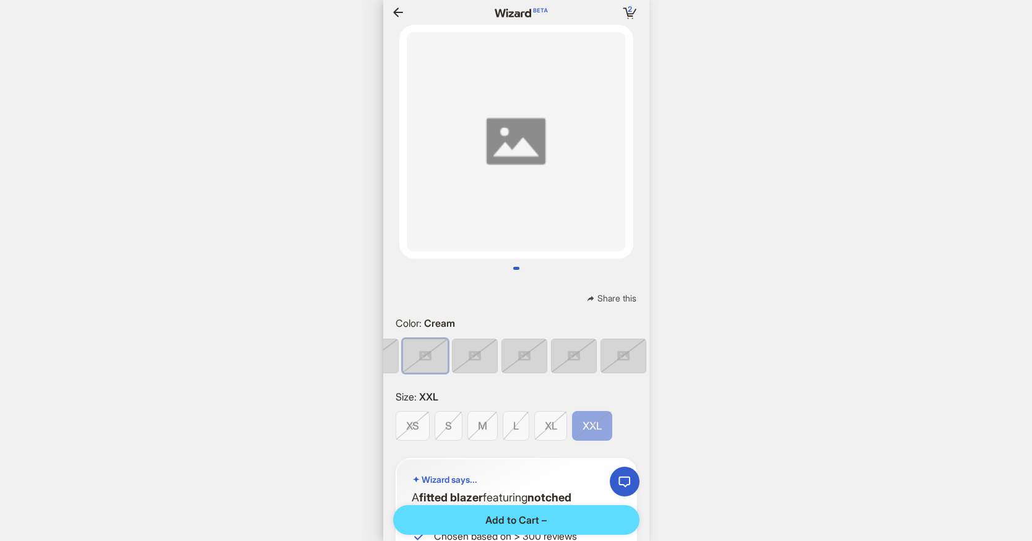
click at [571, 349] on img at bounding box center [574, 355] width 45 height 33
click at [607, 350] on img at bounding box center [623, 355] width 45 height 33
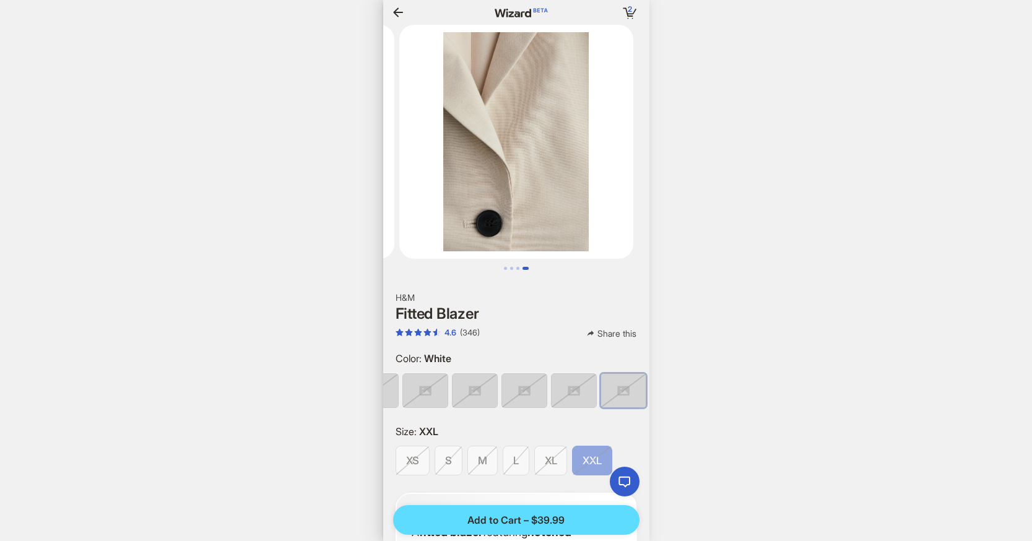
click at [391, 14] on icon "button" at bounding box center [398, 12] width 15 height 15
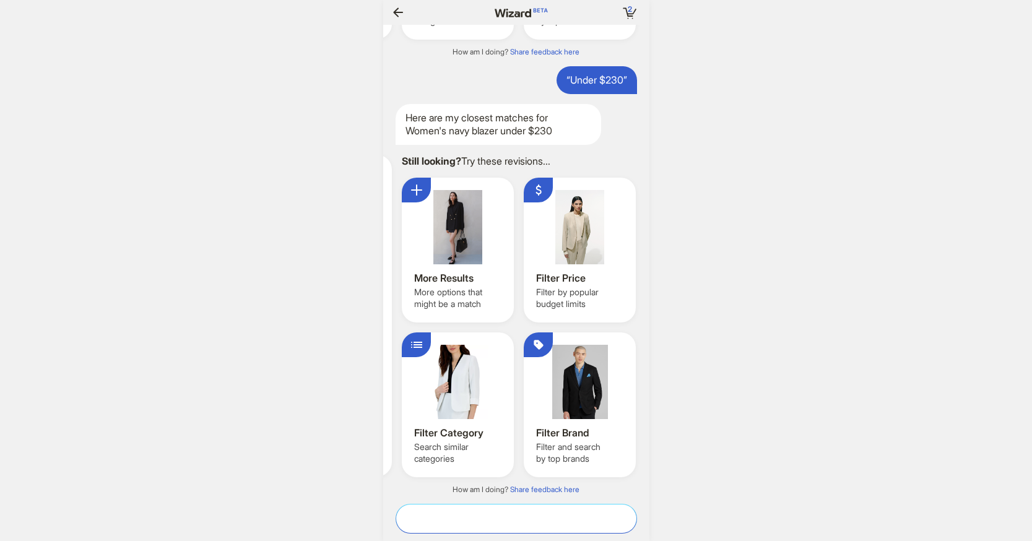
click at [453, 523] on textarea at bounding box center [516, 518] width 240 height 13
paste textarea "**********"
type textarea "**********"
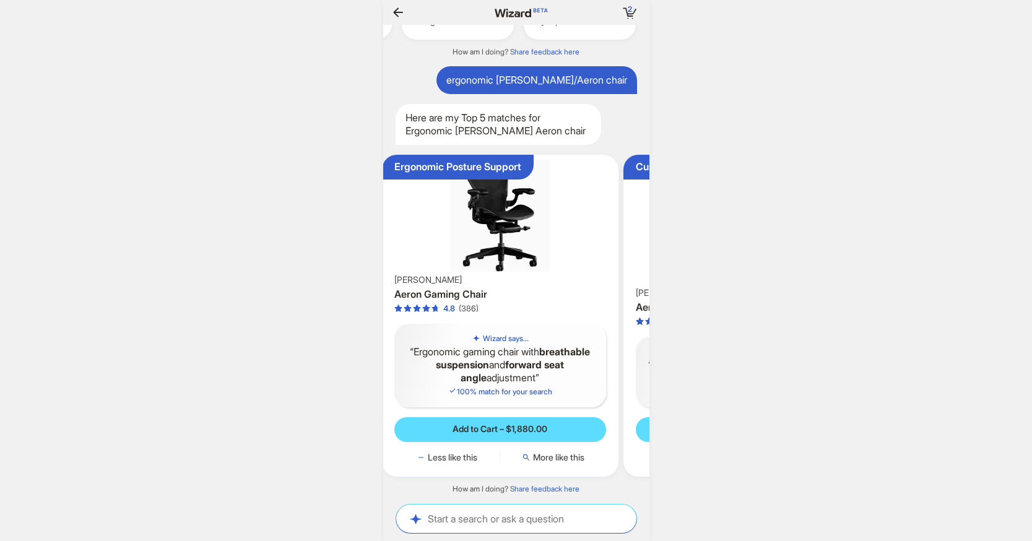
scroll to position [0, 82]
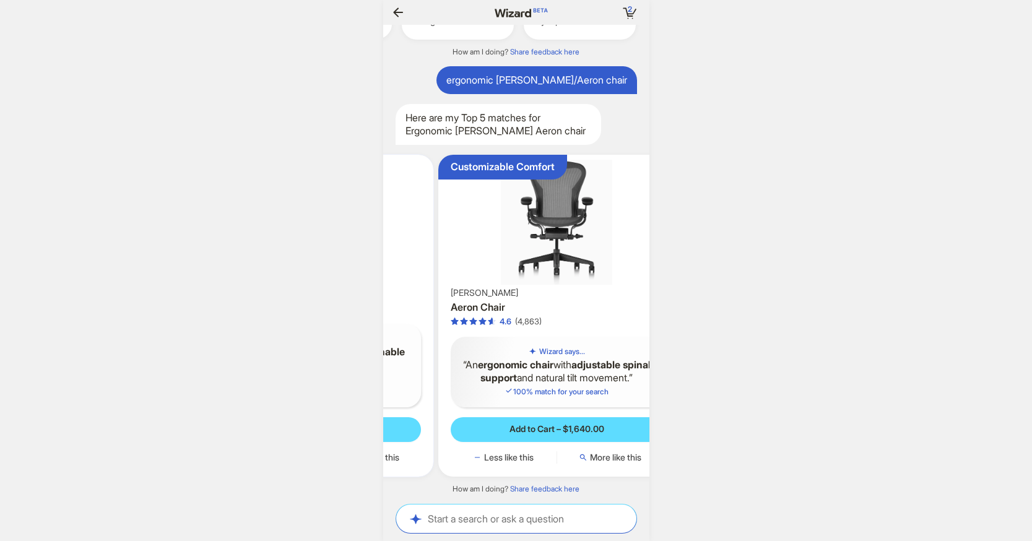
scroll to position [0, 225]
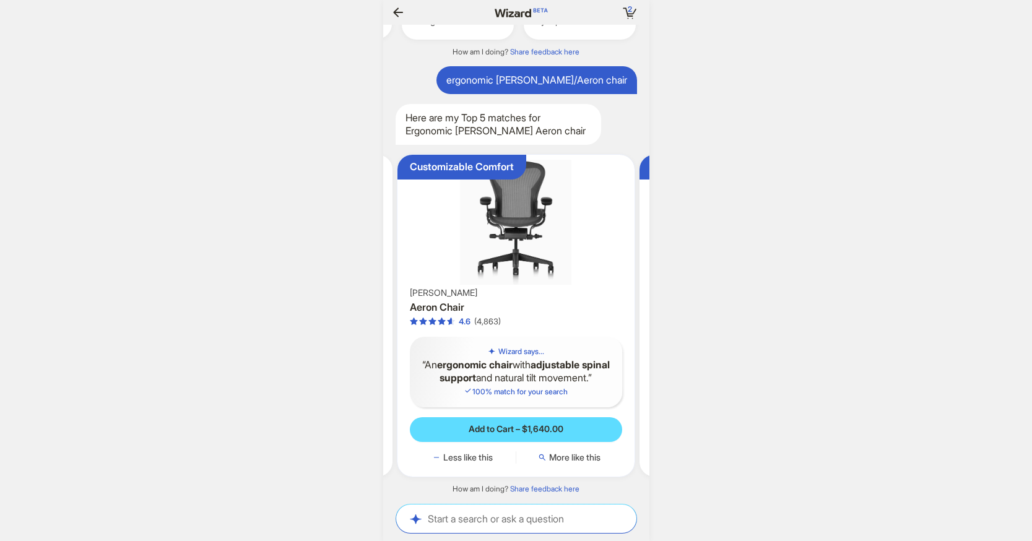
click at [518, 213] on img at bounding box center [515, 222] width 227 height 125
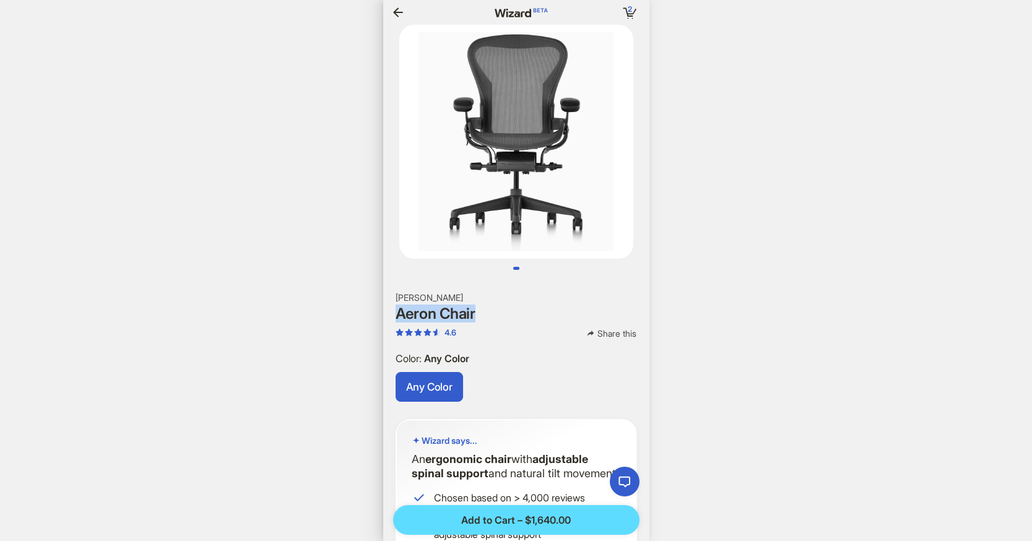
drag, startPoint x: 484, startPoint y: 313, endPoint x: 395, endPoint y: 311, distance: 89.2
click at [396, 311] on h1 "Aeron Chair" at bounding box center [516, 314] width 241 height 16
copy h1 "Aeron Chair"
drag, startPoint x: 456, startPoint y: 294, endPoint x: 380, endPoint y: 298, distance: 76.9
click at [380, 298] on body "2 2 items in your cart Hi, I’m Wizard! I’m your superpowered shopping agent Wha…" at bounding box center [516, 270] width 1032 height 541
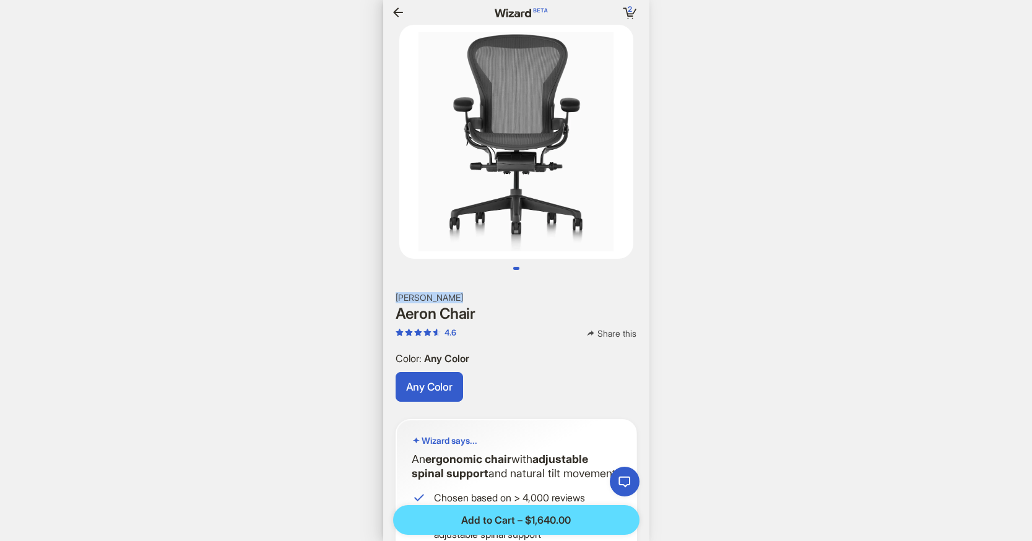
copy body "Lore ipsu dol sita consecte adipisc E’s doeiusm tem i utlaboree dolo ma aliqu $…"
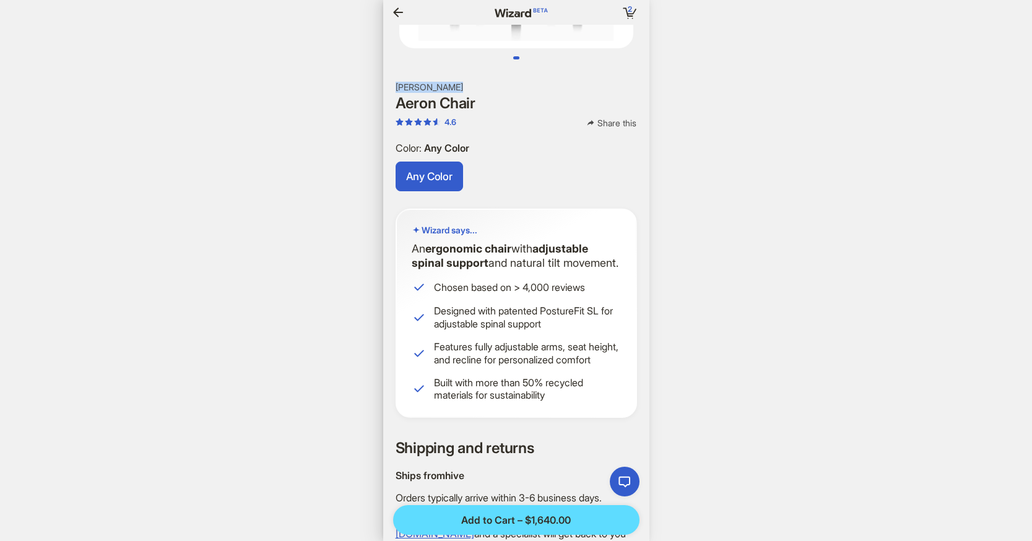
drag, startPoint x: 477, startPoint y: 277, endPoint x: 408, endPoint y: 251, distance: 74.3
click at [408, 251] on div "Wizard says... An ergonomic chair with adjustable spinal support and natural ti…" at bounding box center [516, 313] width 241 height 209
copy p "An ergonomic chair with adjustable spinal support and natural tilt movement."
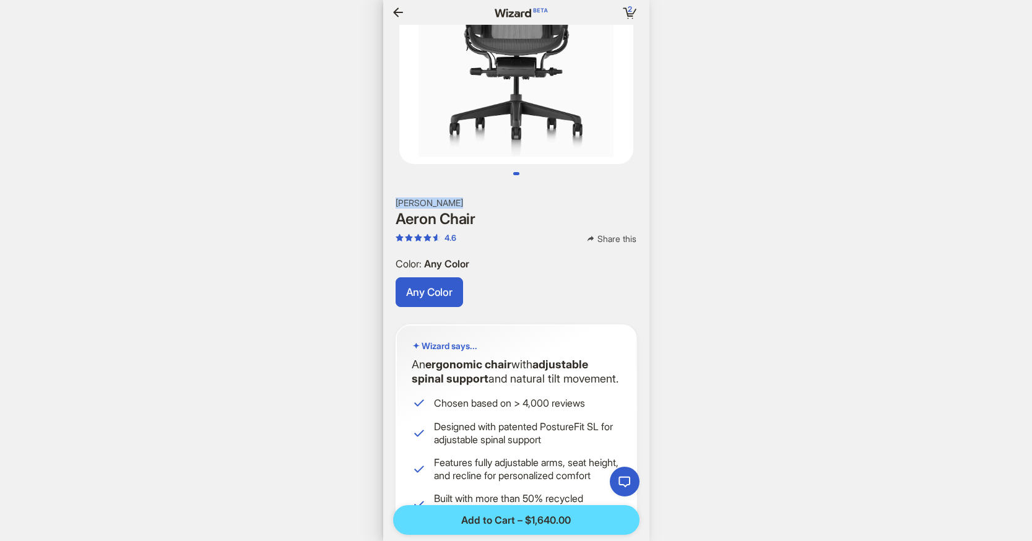
scroll to position [90, 0]
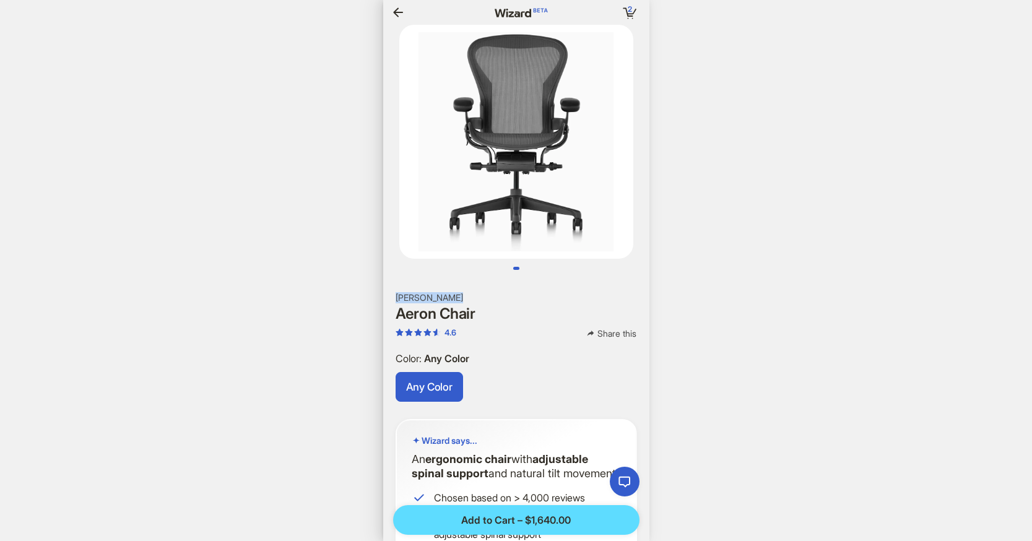
click at [398, 9] on icon "button" at bounding box center [398, 12] width 15 height 15
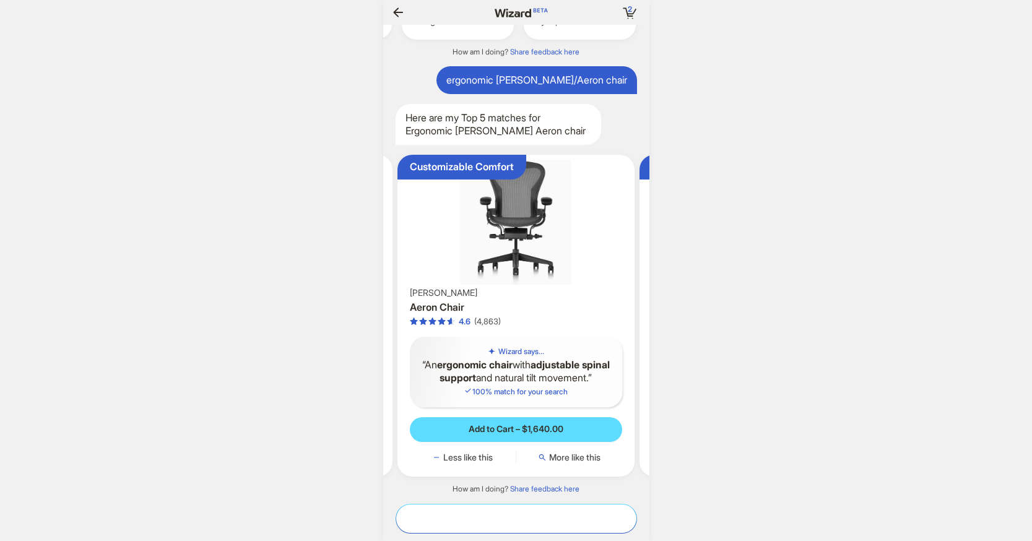
click at [438, 521] on textarea at bounding box center [516, 518] width 240 height 13
type textarea "*******"
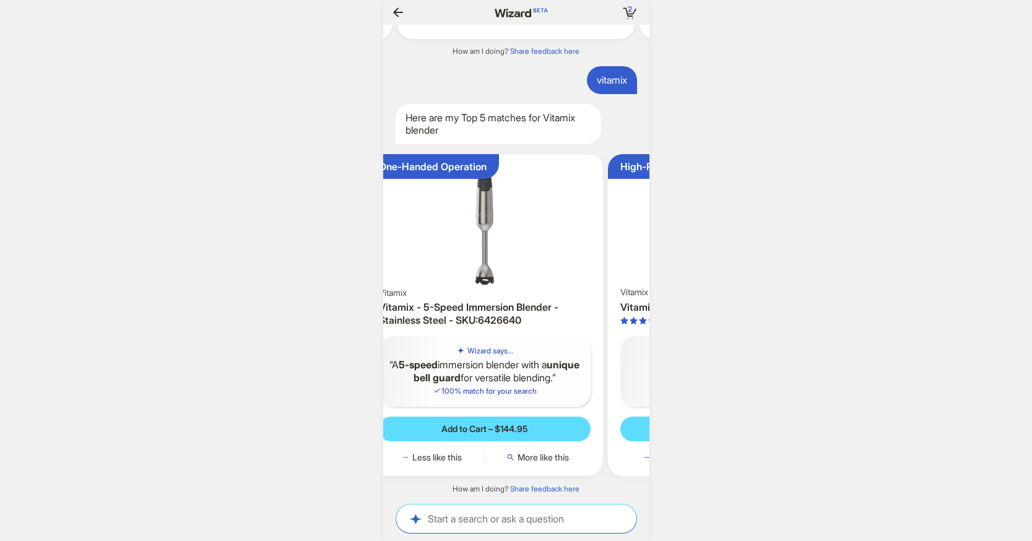
scroll to position [0, 112]
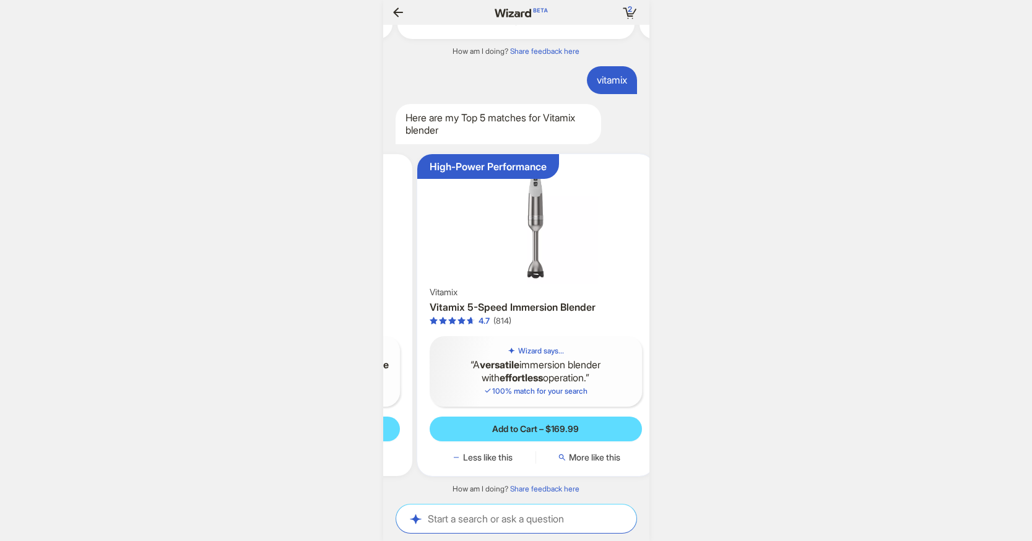
scroll to position [0, 229]
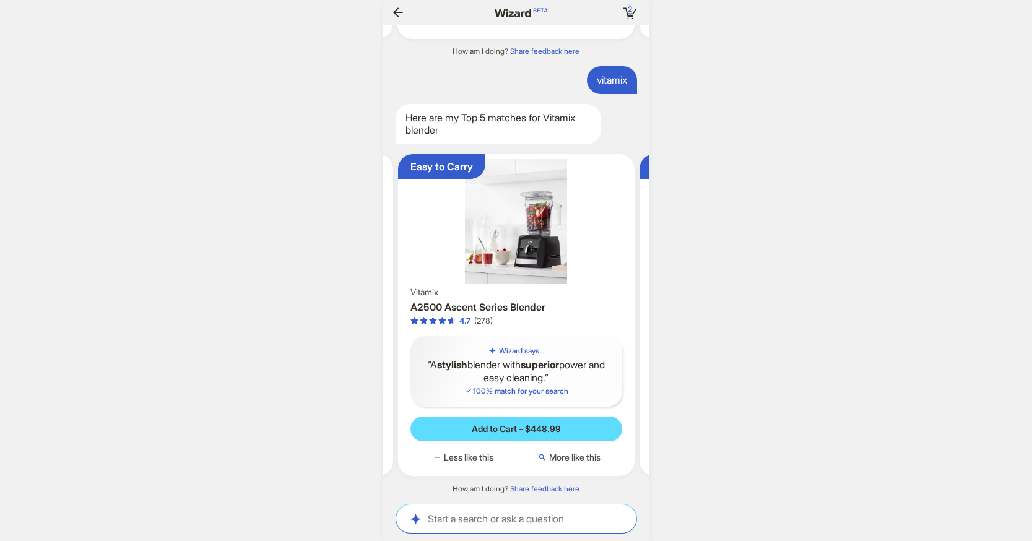
click at [524, 211] on img at bounding box center [516, 221] width 227 height 125
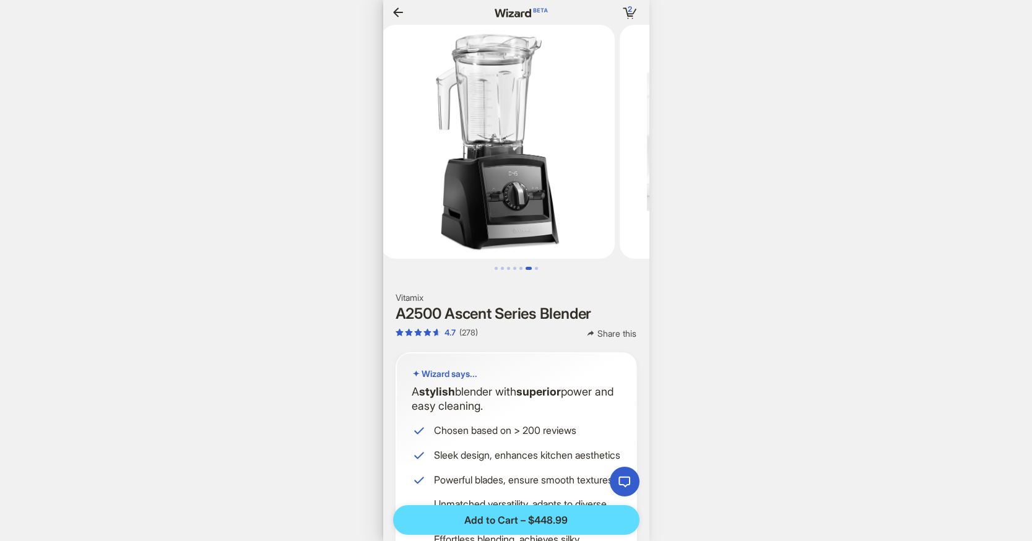
scroll to position [0, 1487]
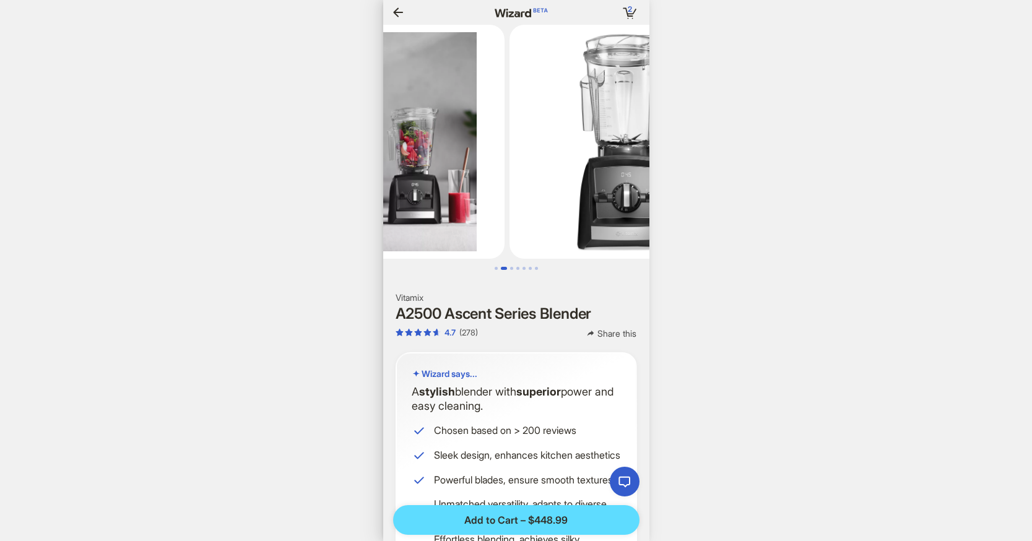
scroll to position [0, 284]
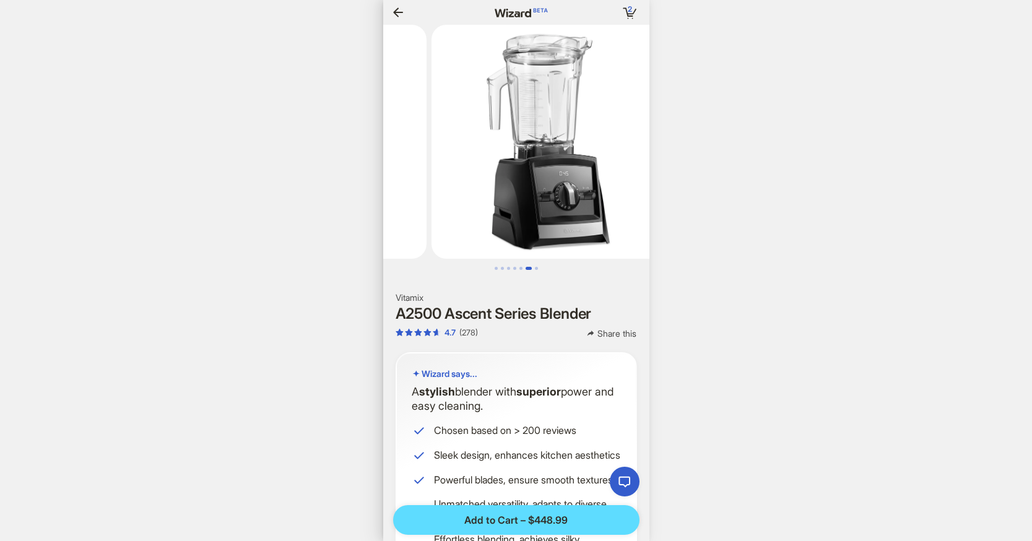
scroll to position [0, 1153]
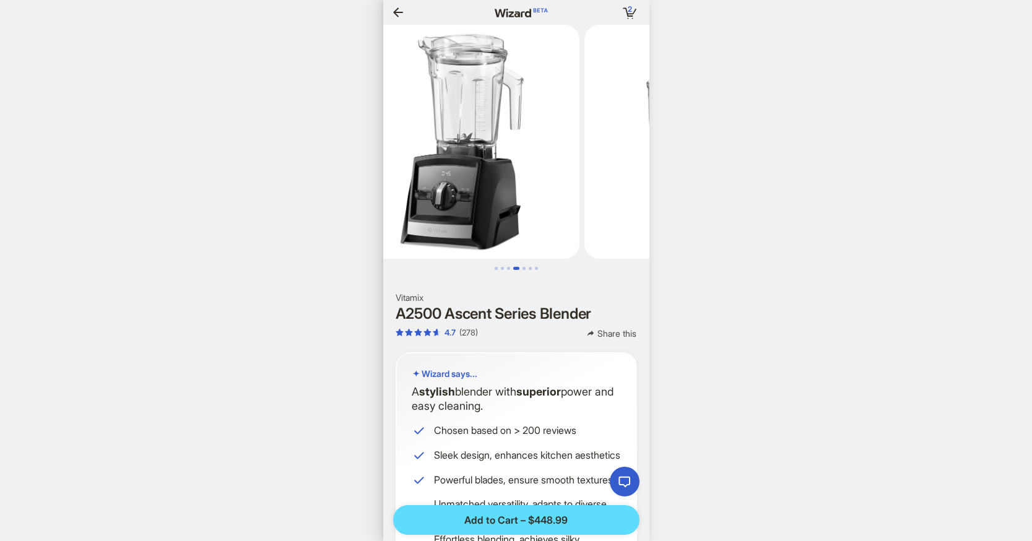
scroll to position [0, 807]
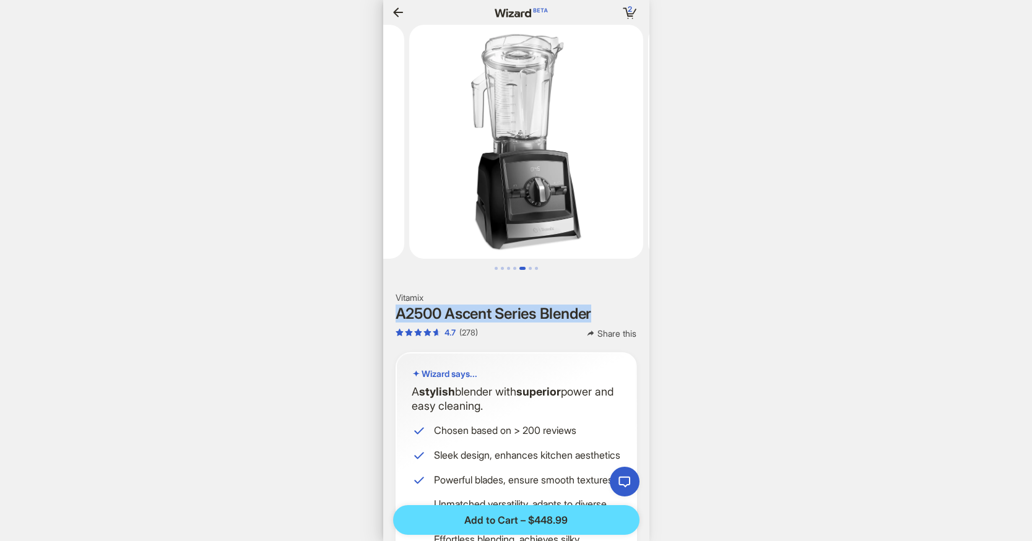
drag, startPoint x: 599, startPoint y: 313, endPoint x: 390, endPoint y: 313, distance: 209.3
click at [390, 313] on section "Vitamix A2500 Ascent Series Blender 4.7 (278) Share this" at bounding box center [516, 316] width 266 height 48
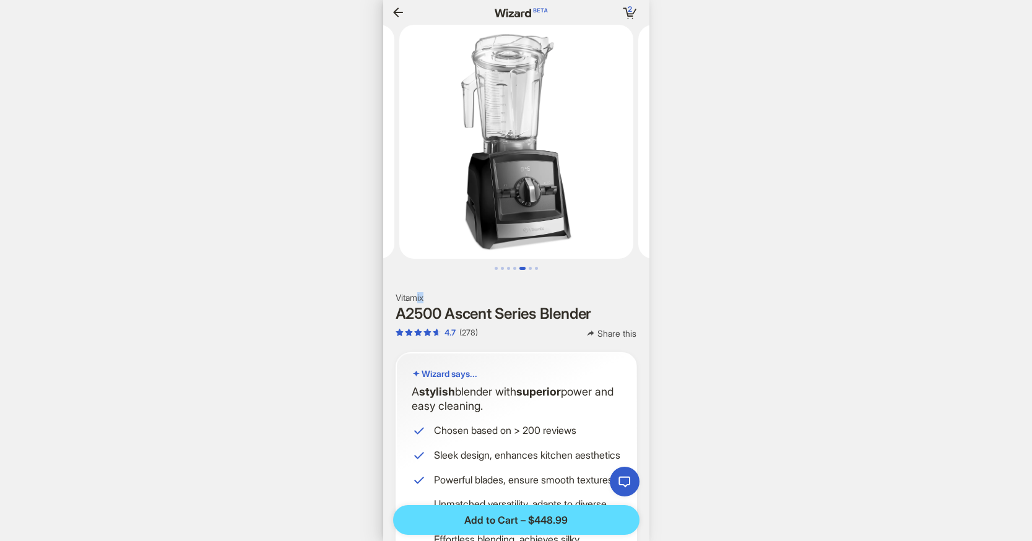
drag, startPoint x: 431, startPoint y: 301, endPoint x: 419, endPoint y: 300, distance: 12.4
click at [419, 300] on h2 "Vitamix" at bounding box center [516, 297] width 241 height 11
drag, startPoint x: 513, startPoint y: 415, endPoint x: 411, endPoint y: 394, distance: 104.9
click at [411, 394] on div "Wizard says... A stylish blender with superior power and easy cleaning. Chosen …" at bounding box center [516, 481] width 241 height 259
copy p "A stylish blender with superior power and easy cleaning."
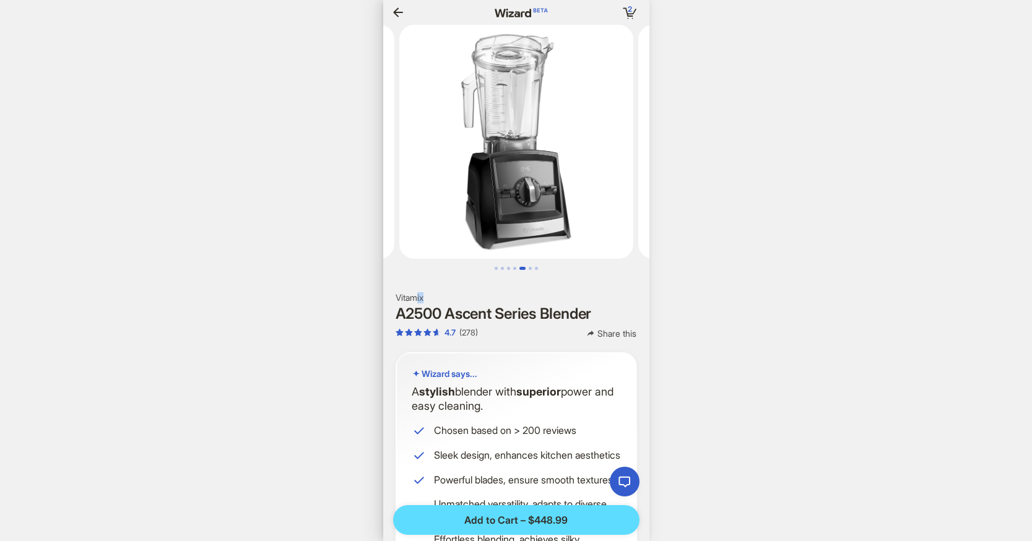
scroll to position [0, 1155]
click at [397, 10] on icon "button" at bounding box center [398, 12] width 15 height 15
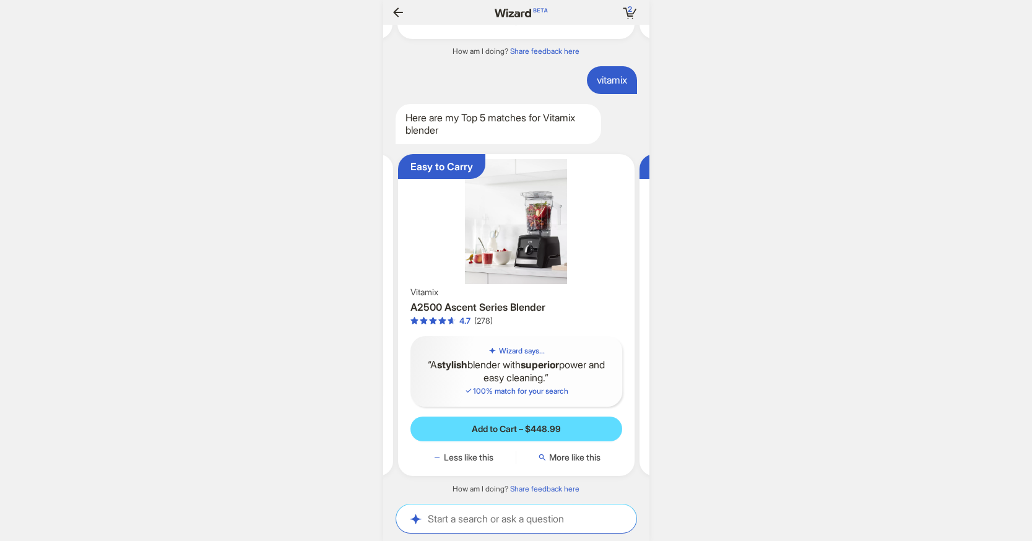
click at [491, 525] on div "Start a search or ask a question Start a search or ask a question" at bounding box center [516, 519] width 240 height 28
click at [497, 523] on textarea at bounding box center [516, 518] width 240 height 13
paste textarea "**********"
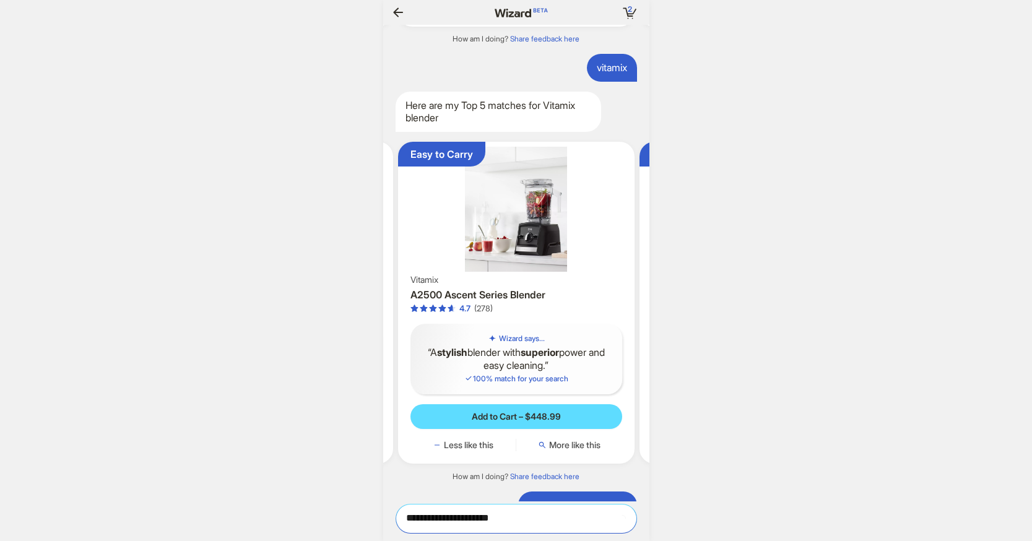
scroll to position [0, 1213]
type textarea "**********"
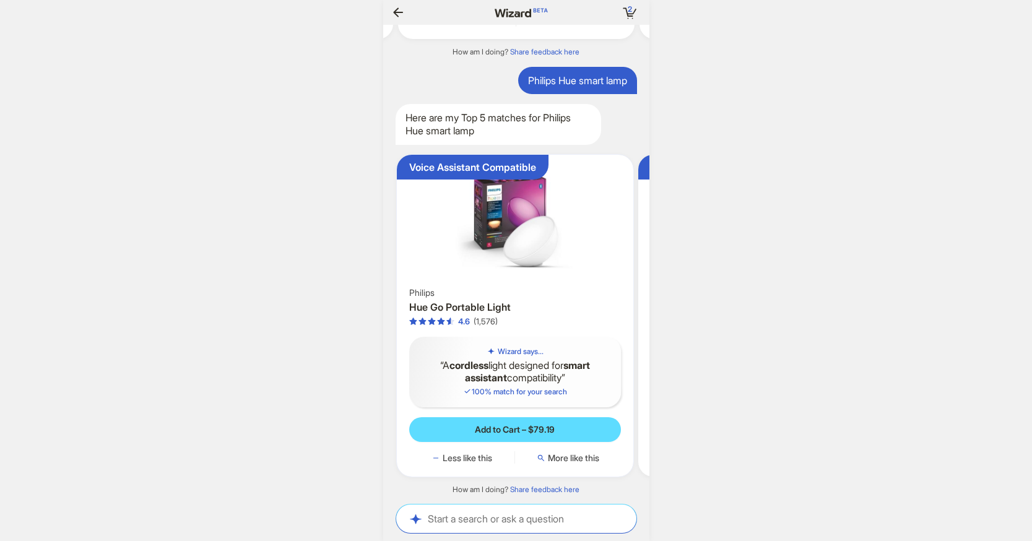
scroll to position [0, 103]
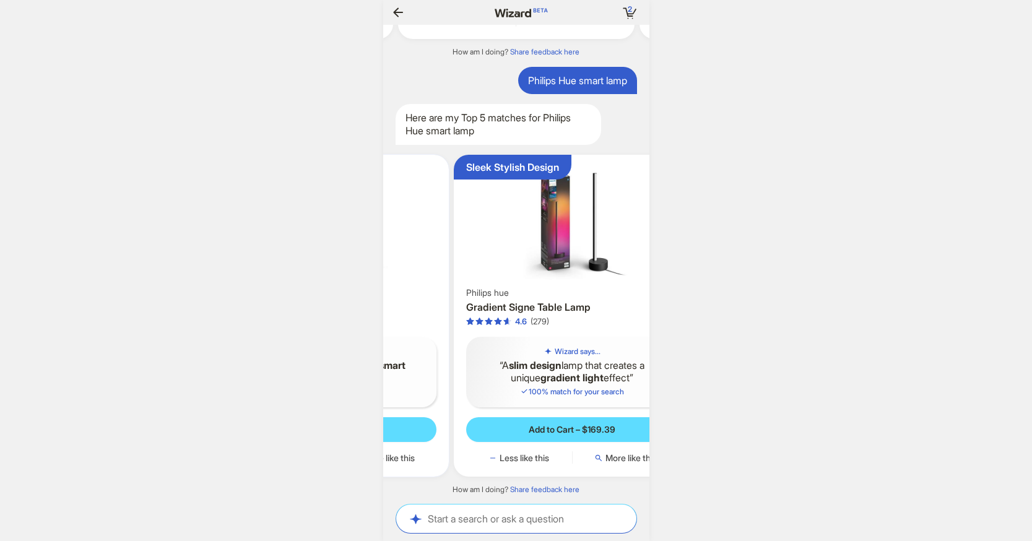
scroll to position [0, 206]
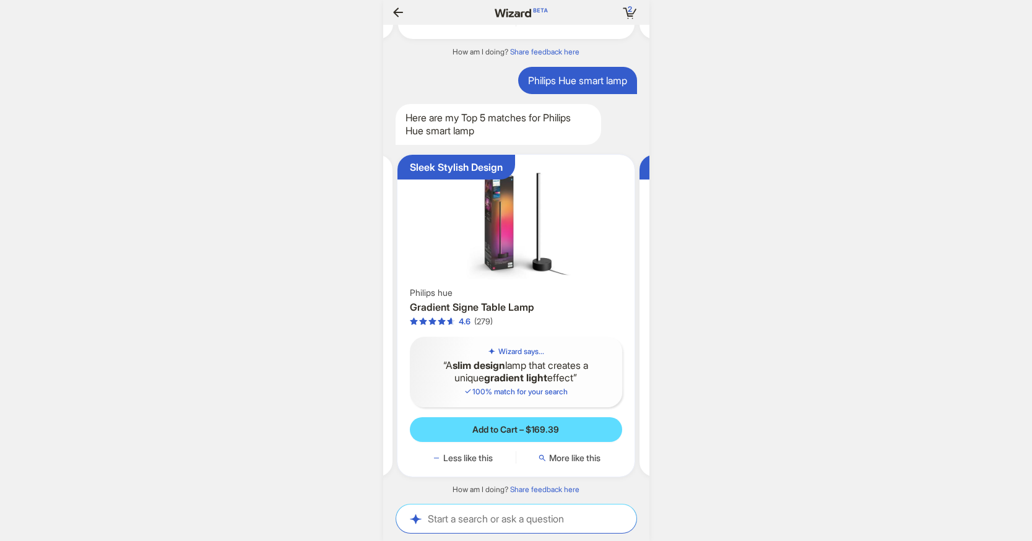
click at [552, 225] on img at bounding box center [515, 222] width 227 height 125
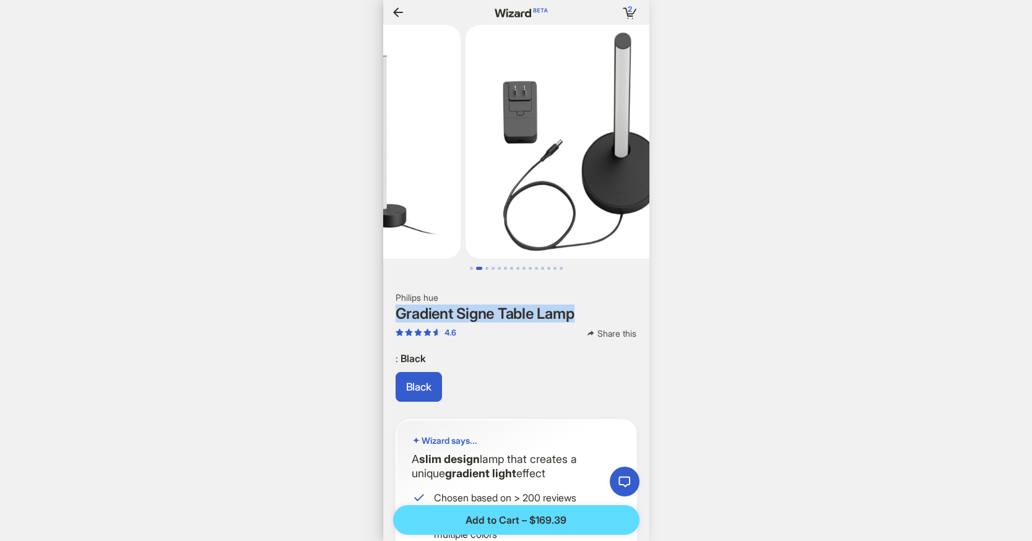
drag, startPoint x: 594, startPoint y: 312, endPoint x: 389, endPoint y: 314, distance: 205.0
click at [389, 314] on section "Philips hue Gradient Signe Table Lamp 4.6 Share this" at bounding box center [516, 316] width 266 height 48
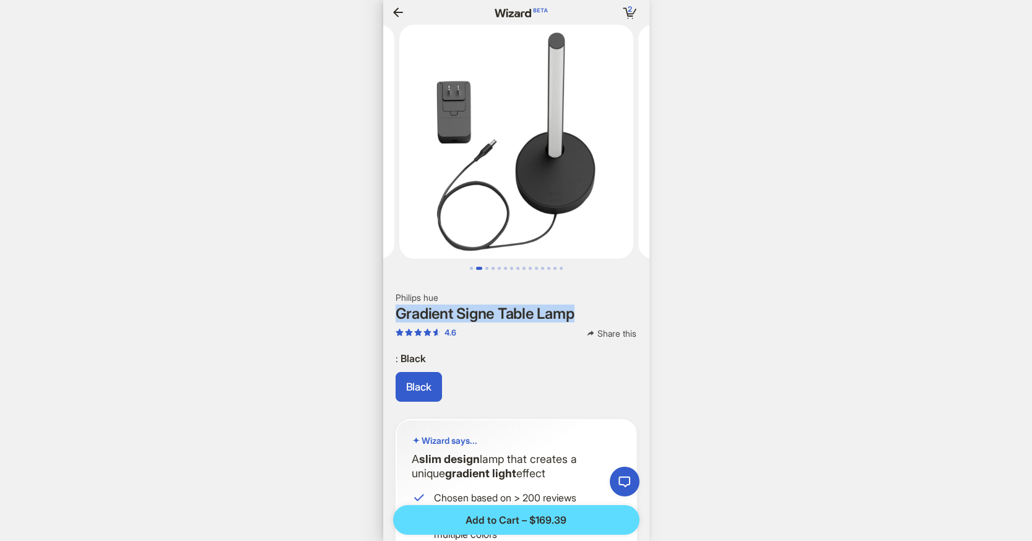
drag, startPoint x: 411, startPoint y: 458, endPoint x: 565, endPoint y: 470, distance: 154.1
click at [565, 470] on p "A slim design lamp that creates a unique gradient light effect" at bounding box center [516, 466] width 209 height 29
copy p "A slim design lamp that creates a unique gradient light effect"
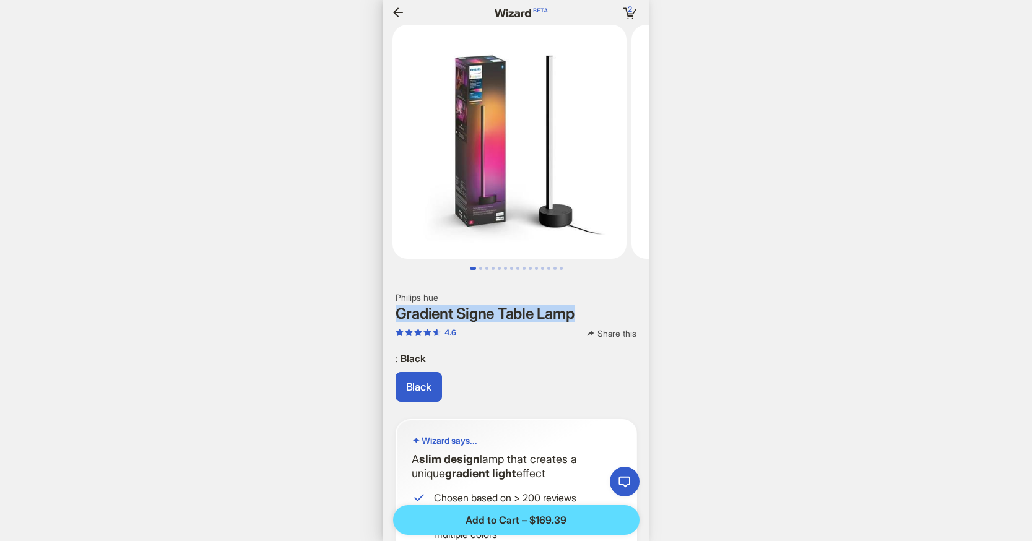
scroll to position [0, 1]
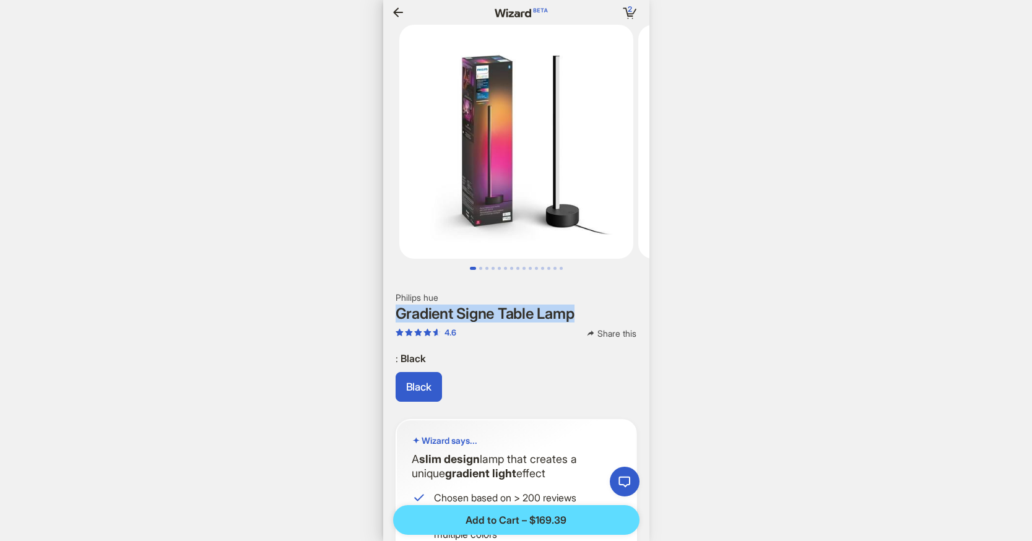
click at [397, 13] on icon "button" at bounding box center [398, 12] width 15 height 15
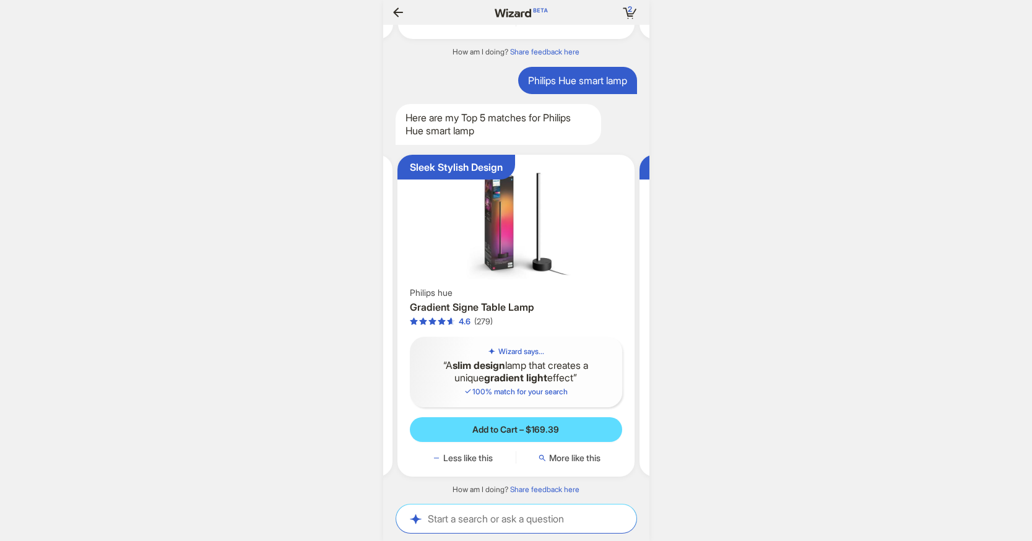
scroll to position [0, 1154]
click at [472, 513] on textarea at bounding box center [516, 518] width 240 height 13
type textarea "**********"
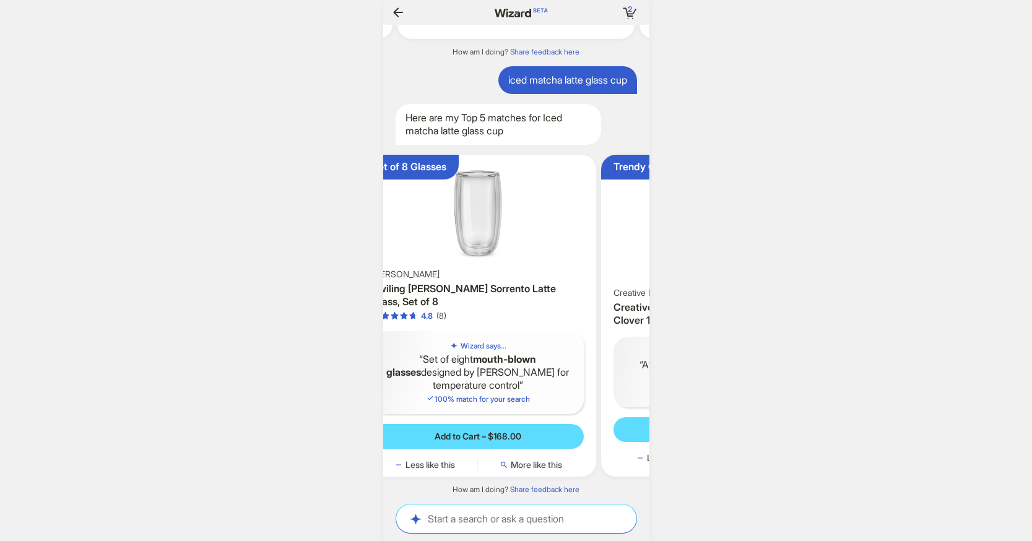
scroll to position [0, 159]
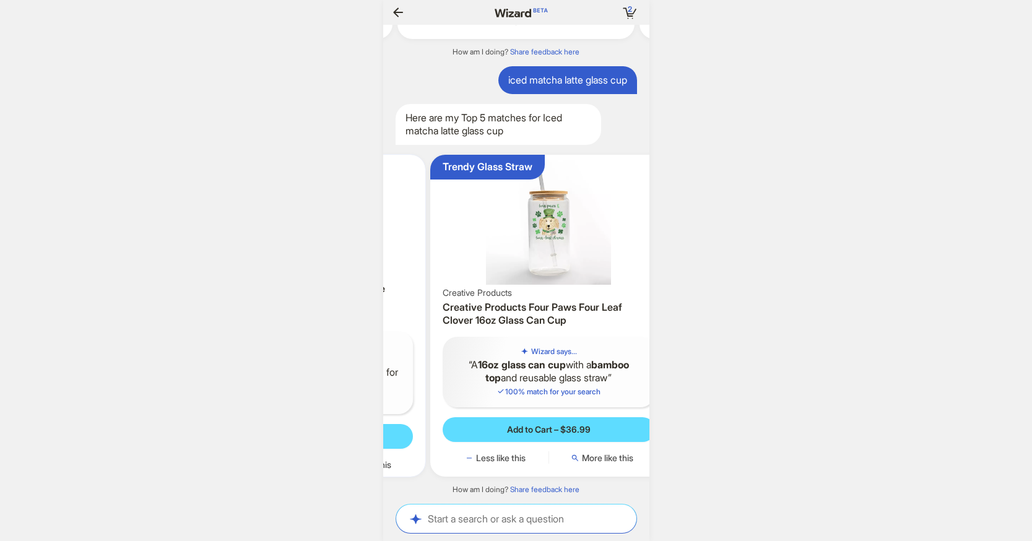
scroll to position [0, 229]
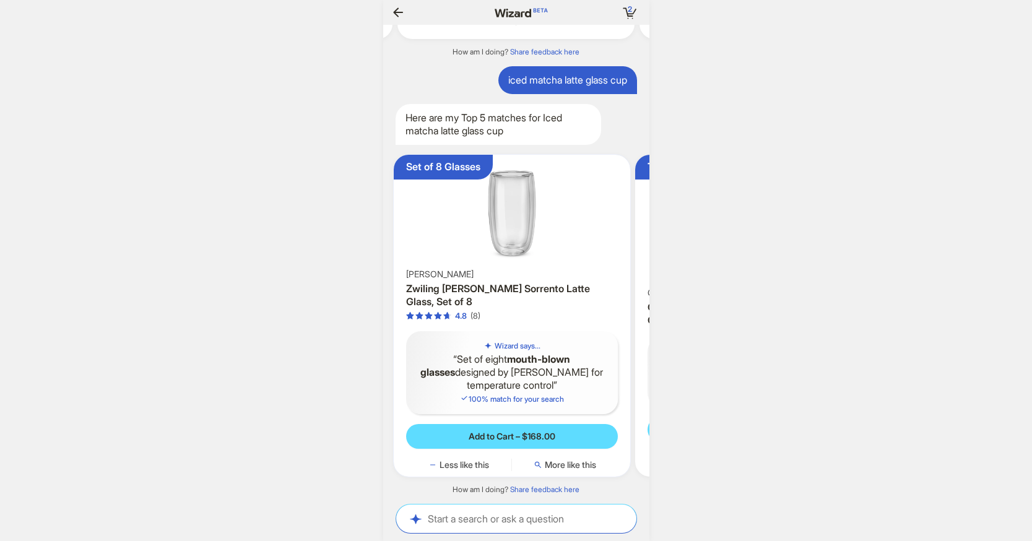
click at [451, 218] on img at bounding box center [512, 213] width 227 height 107
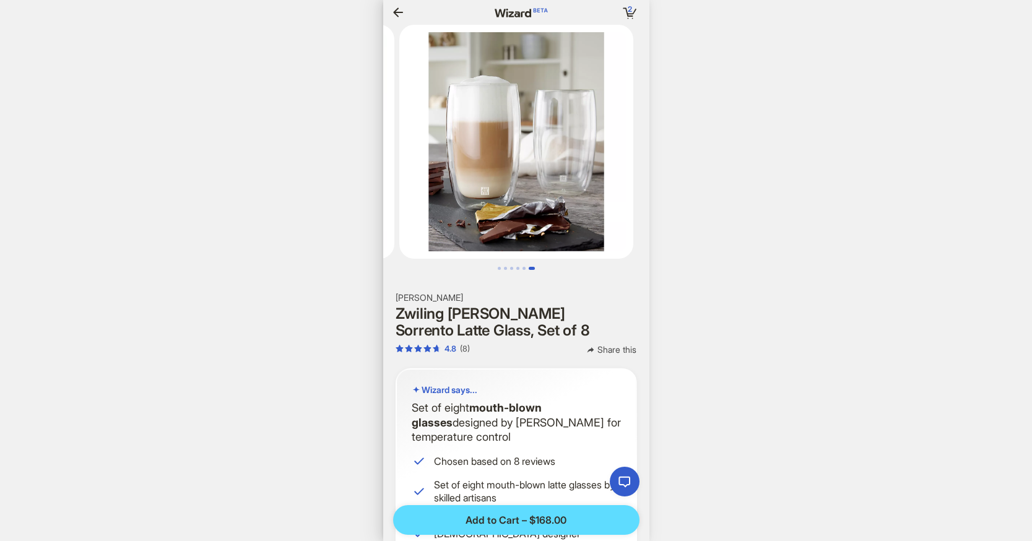
click at [394, 7] on icon "button" at bounding box center [398, 12] width 15 height 15
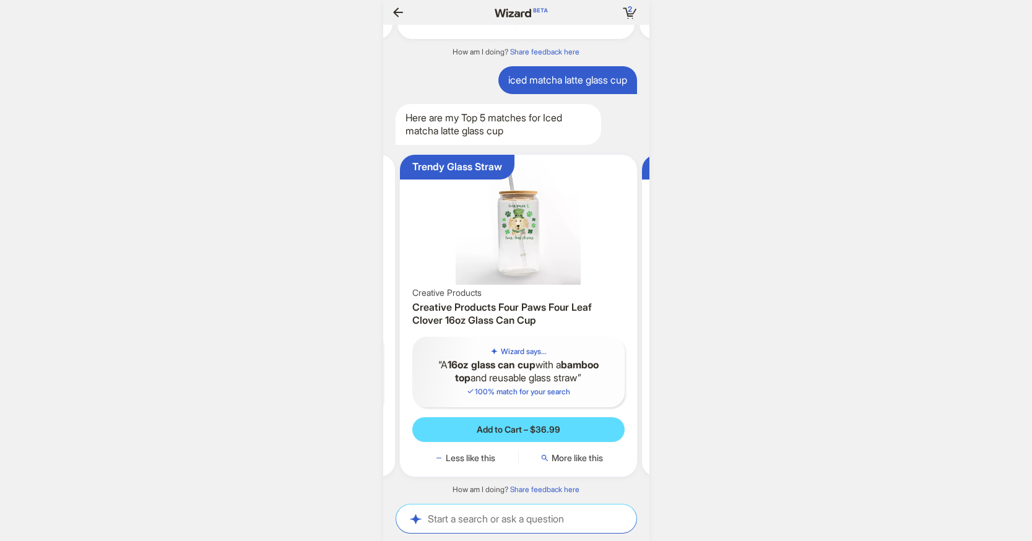
click at [541, 229] on img at bounding box center [518, 222] width 227 height 125
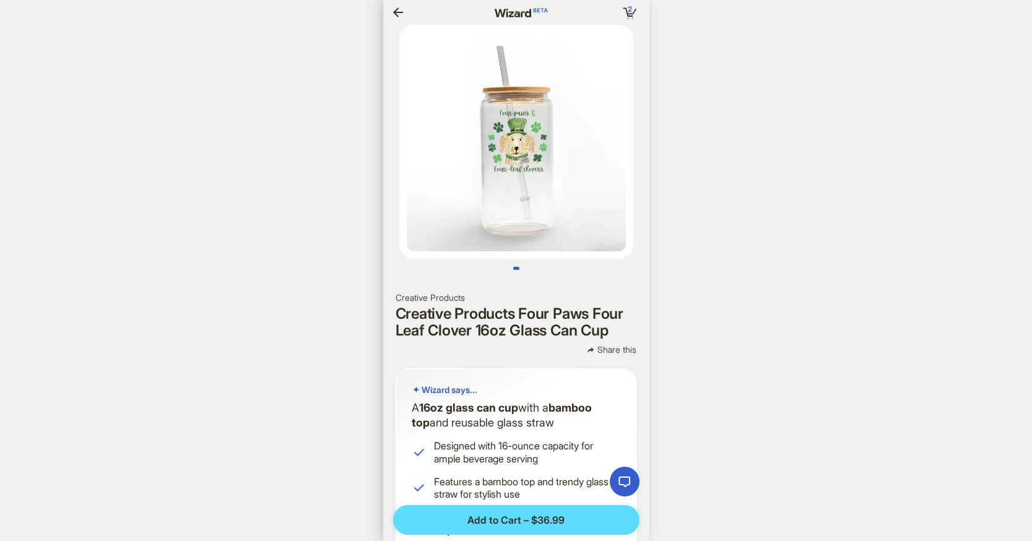
click at [399, 17] on icon "button" at bounding box center [398, 12] width 15 height 15
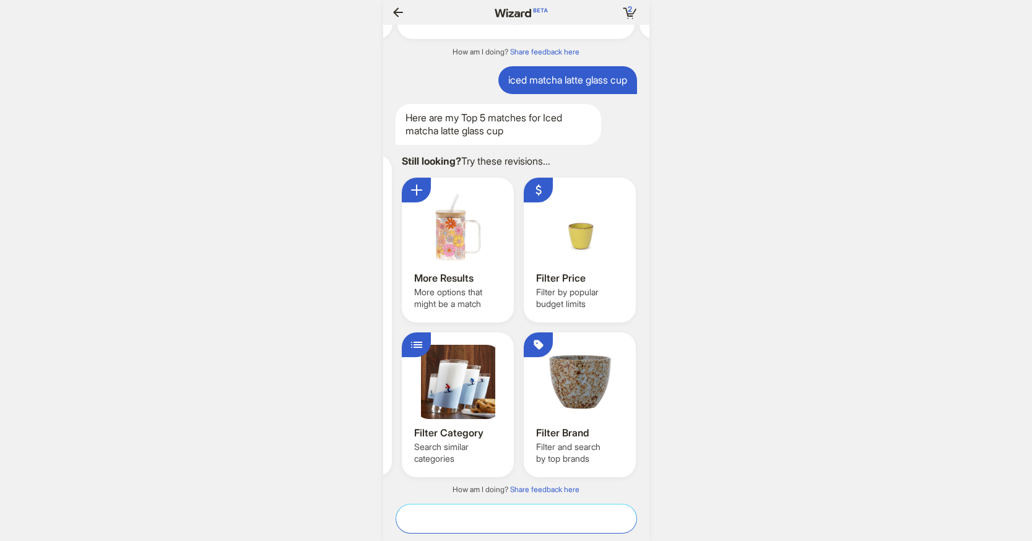
click at [542, 516] on textarea at bounding box center [516, 518] width 240 height 13
type textarea "**********"
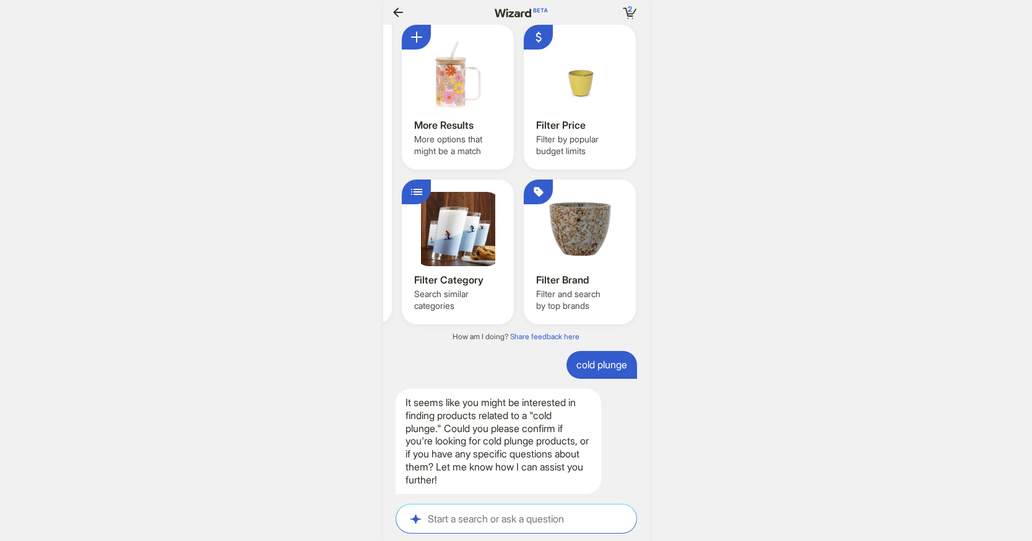
scroll to position [0, 1154]
